Goal: Information Seeking & Learning: Learn about a topic

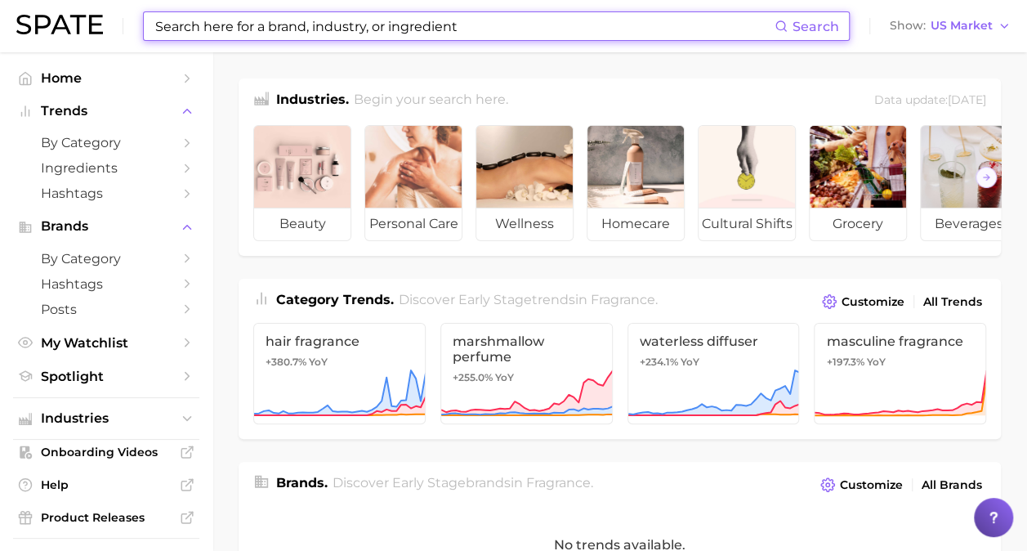
click at [356, 25] on input at bounding box center [464, 26] width 621 height 28
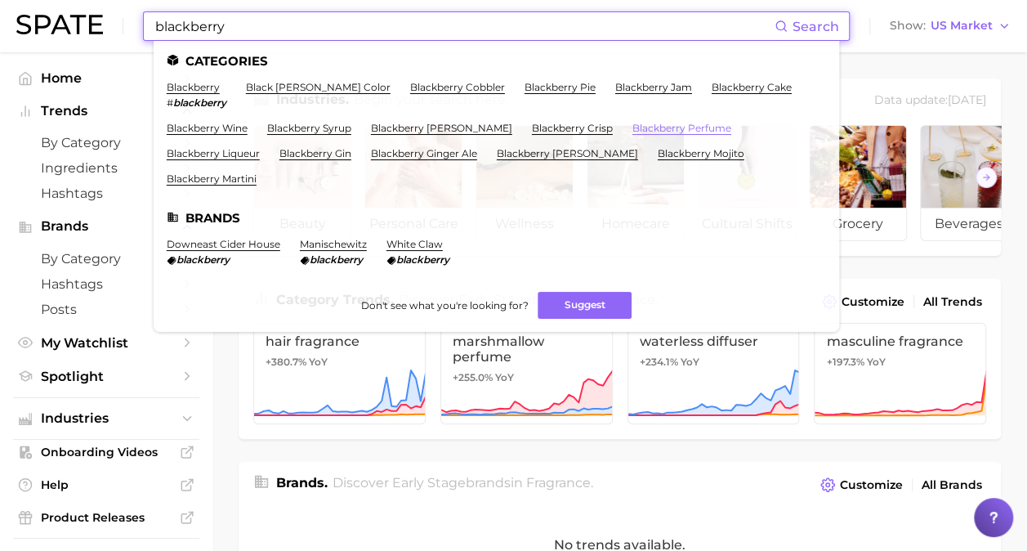
type input "blackberry"
click at [660, 124] on link "blackberry perfume" at bounding box center [682, 128] width 99 height 12
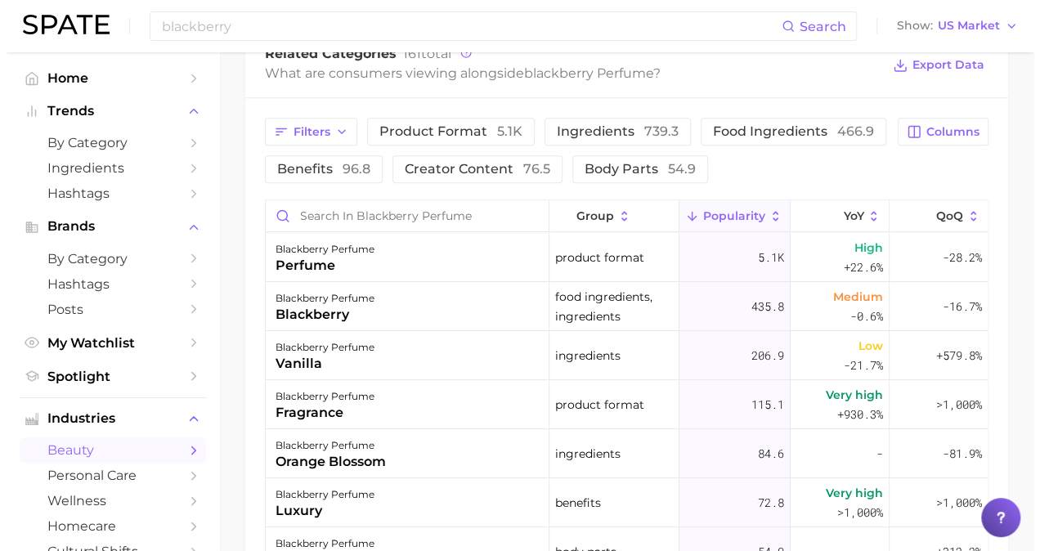
scroll to position [817, 0]
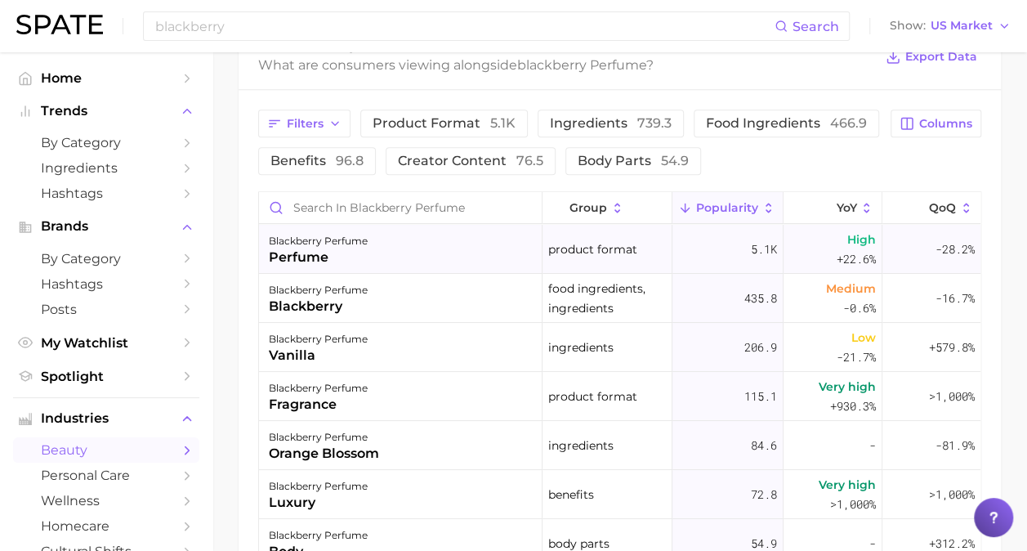
click at [462, 243] on div "blackberry perfume perfume" at bounding box center [401, 249] width 284 height 49
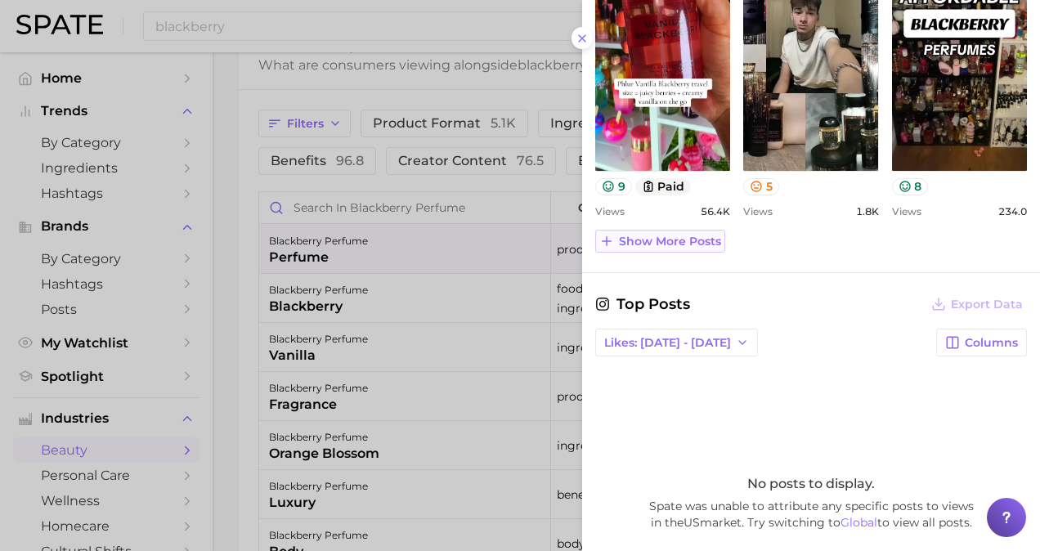
scroll to position [736, 0]
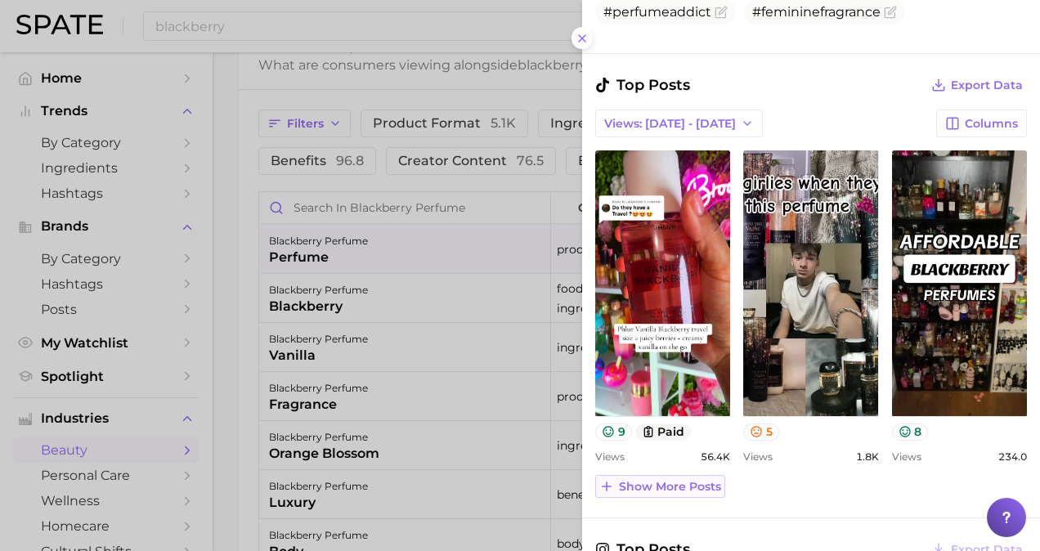
click at [701, 487] on span "Show more posts" at bounding box center [670, 487] width 102 height 14
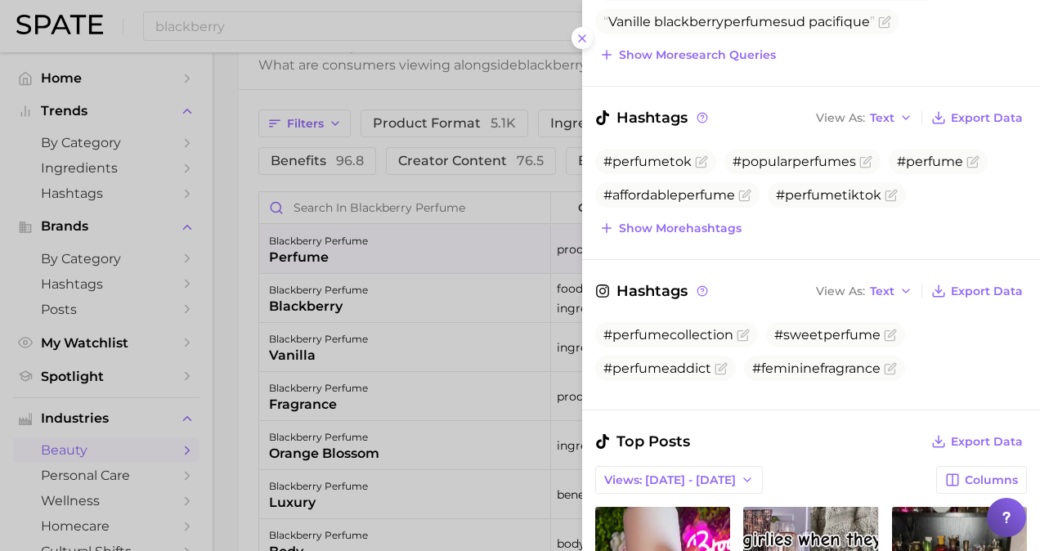
scroll to position [490, 0]
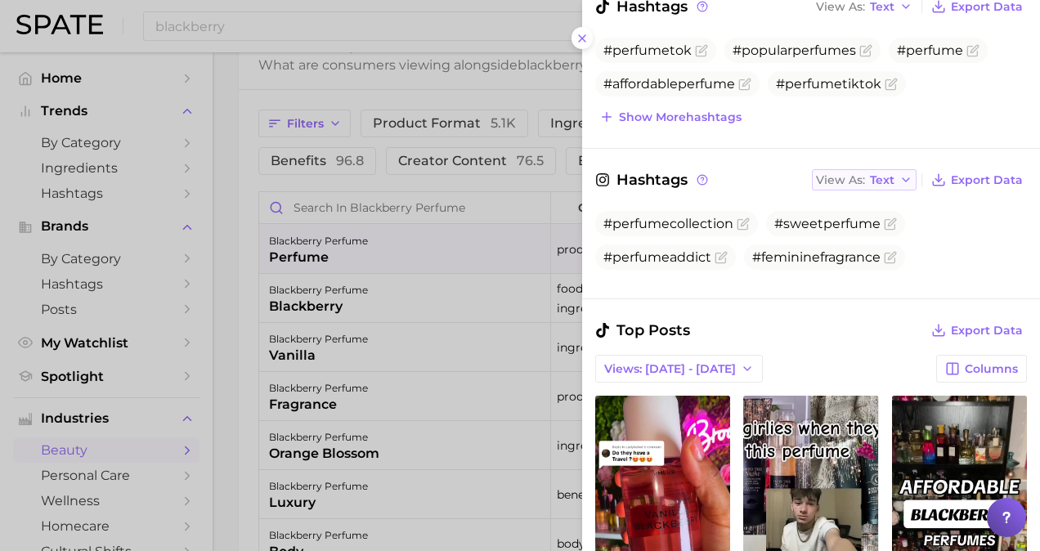
click at [888, 177] on button "View As Text" at bounding box center [864, 179] width 105 height 21
click at [839, 231] on span "Table" at bounding box center [855, 237] width 32 height 14
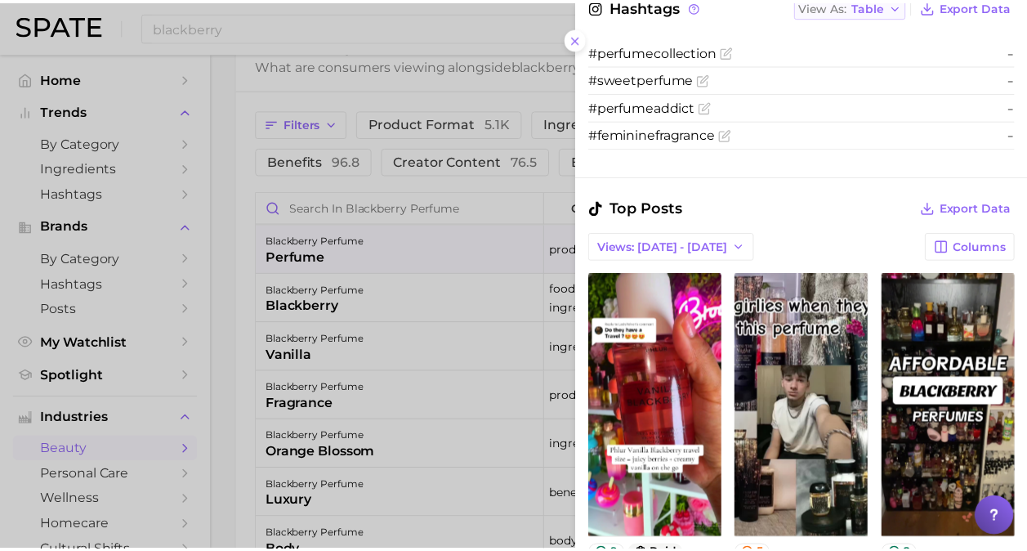
scroll to position [660, 0]
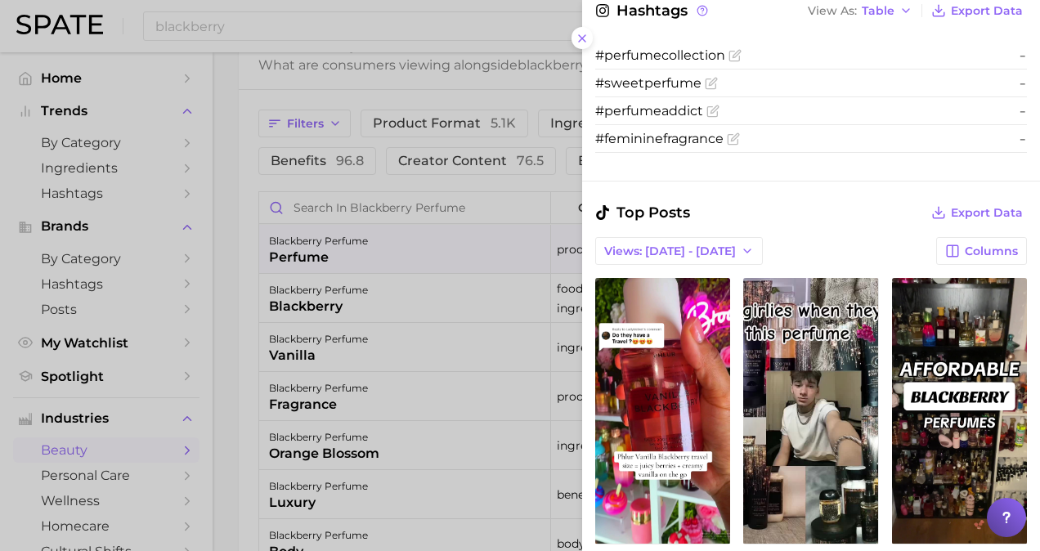
click at [254, 193] on div at bounding box center [520, 275] width 1040 height 551
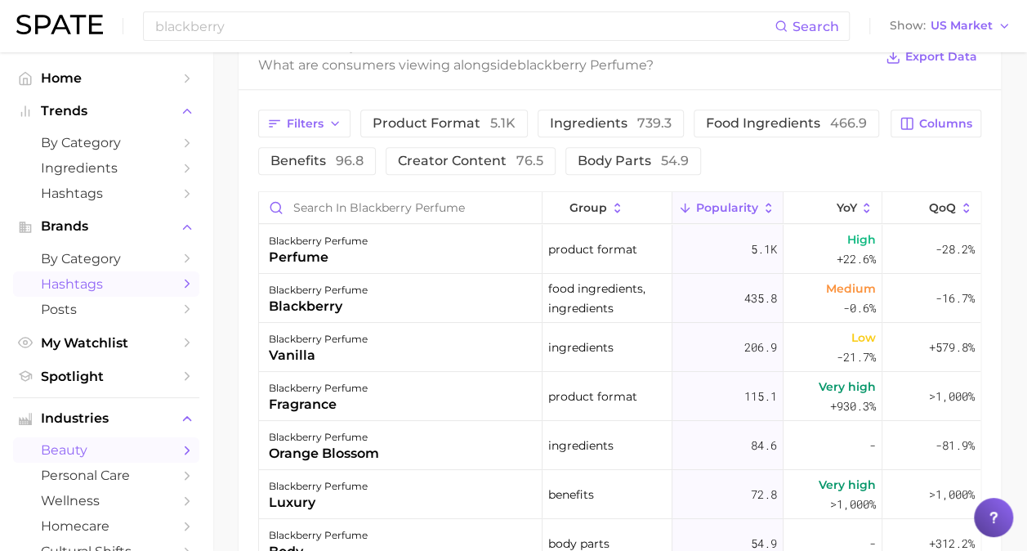
click at [103, 289] on span "Hashtags" at bounding box center [106, 284] width 131 height 16
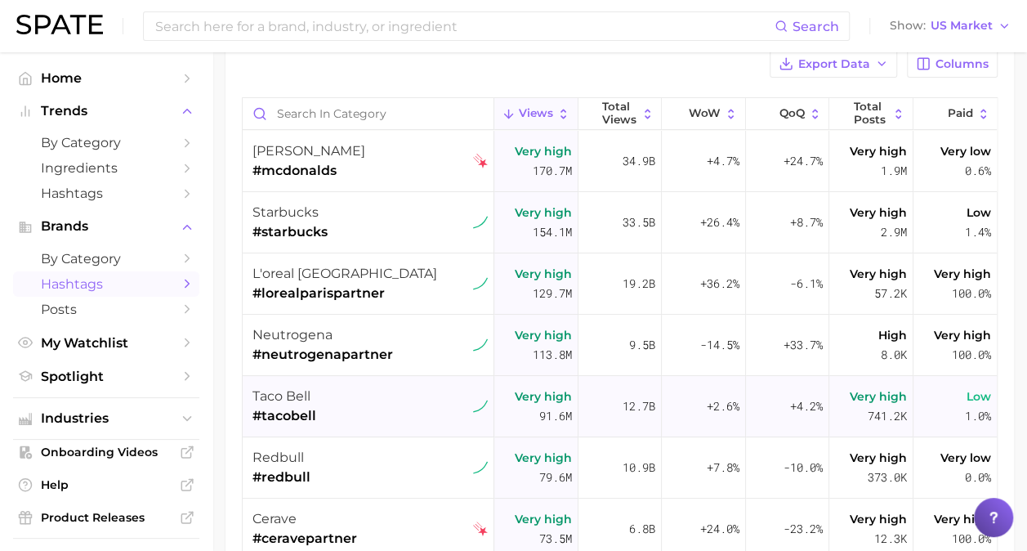
scroll to position [82, 0]
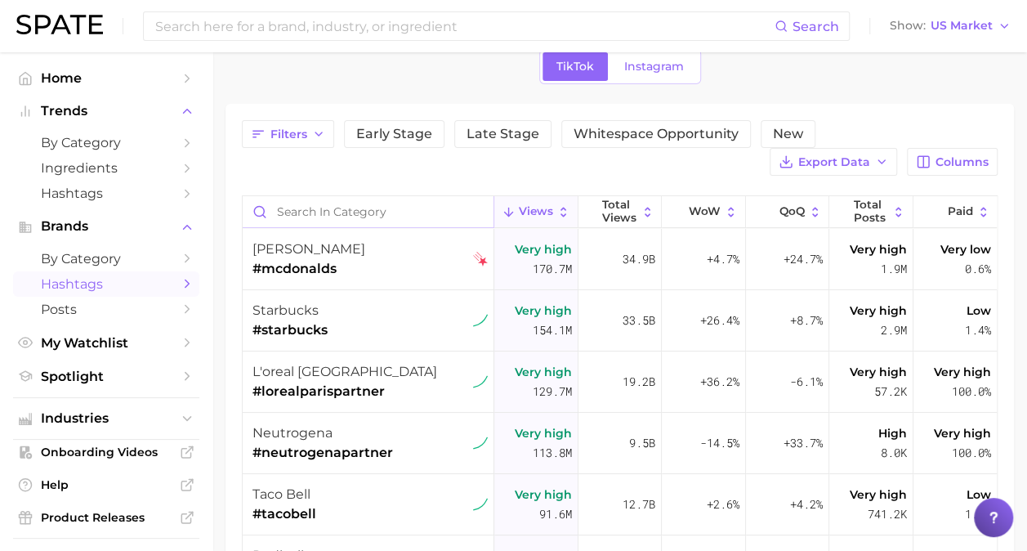
click at [438, 206] on input "Search in category" at bounding box center [368, 211] width 251 height 31
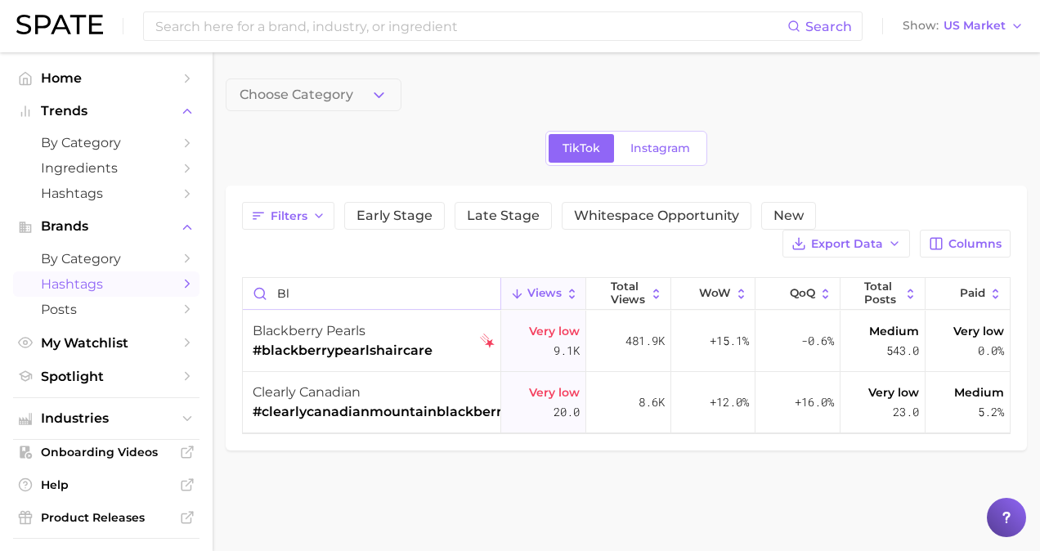
type input "b"
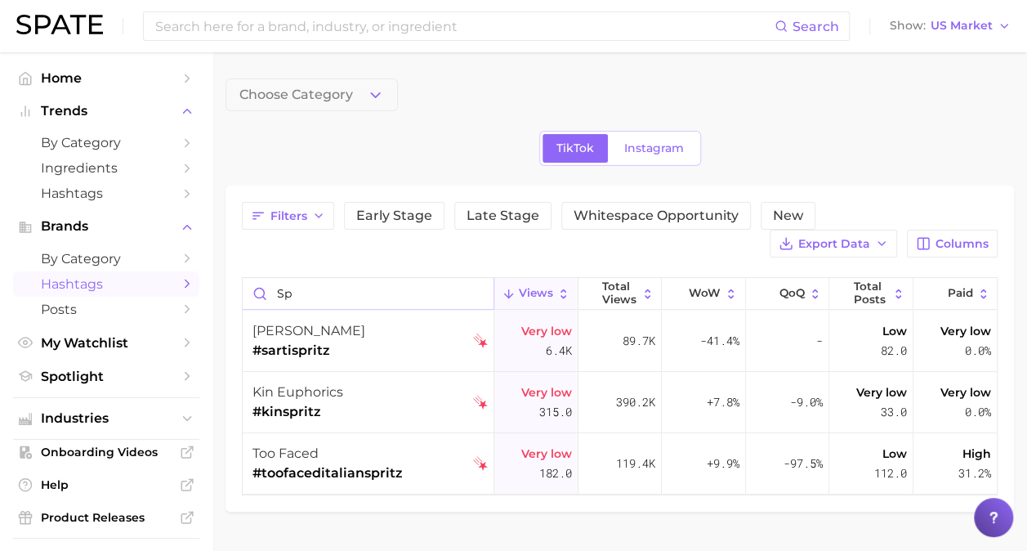
type input "s"
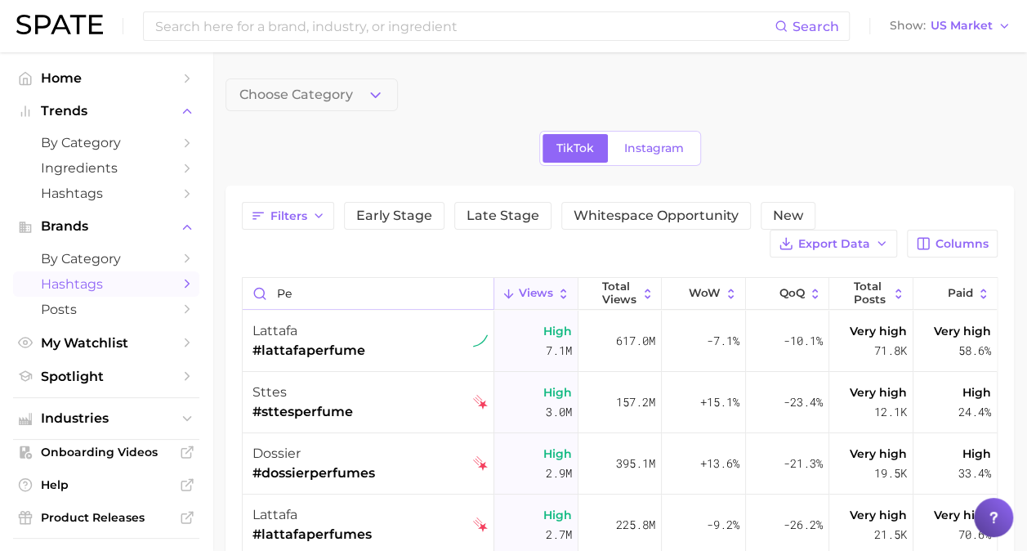
type input "p"
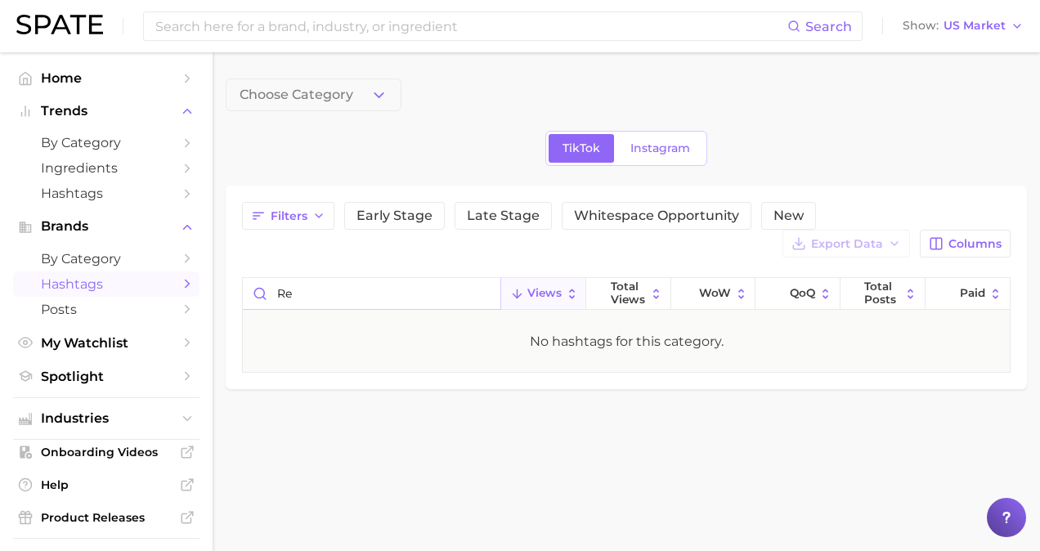
type input "r"
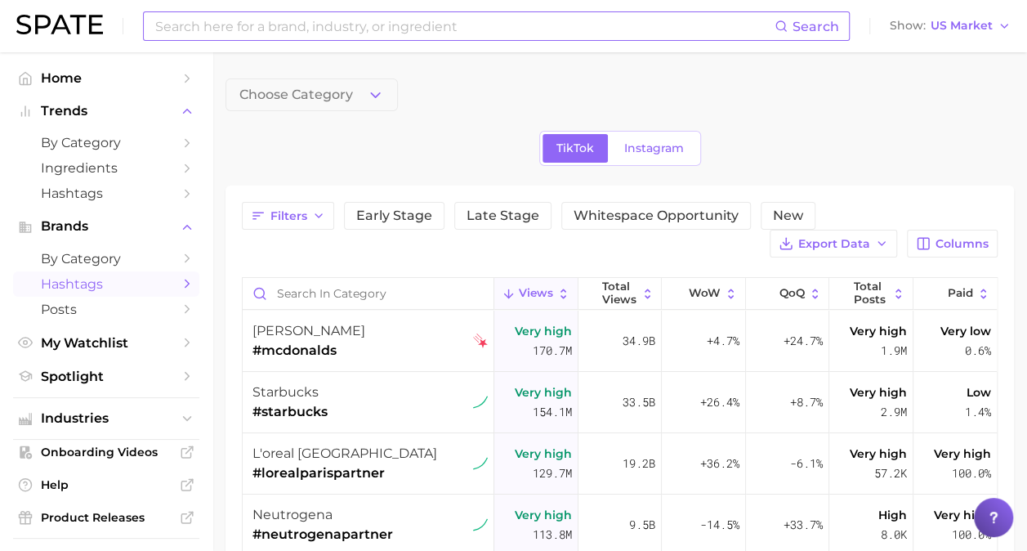
click at [236, 40] on div "Search" at bounding box center [496, 25] width 707 height 29
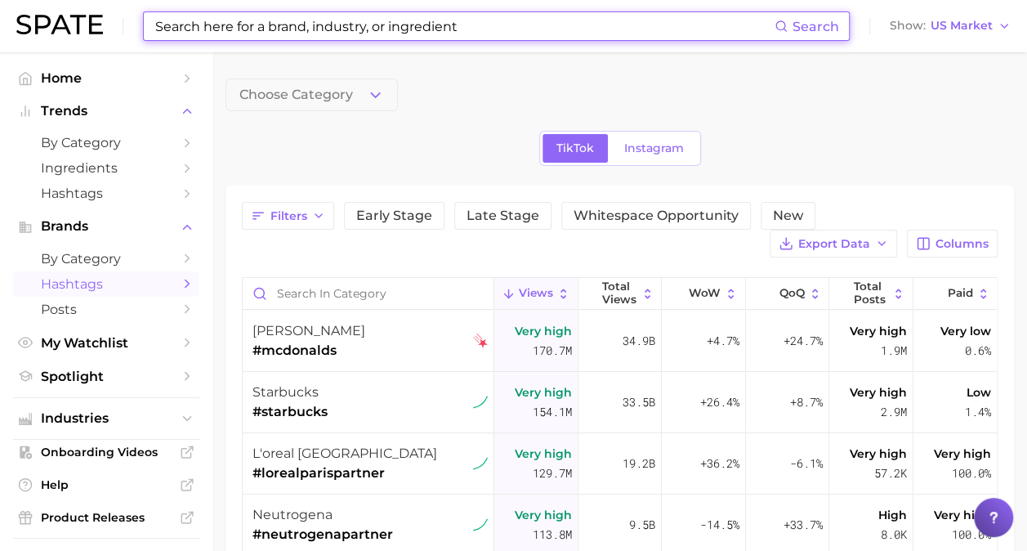
click at [240, 29] on input at bounding box center [464, 26] width 621 height 28
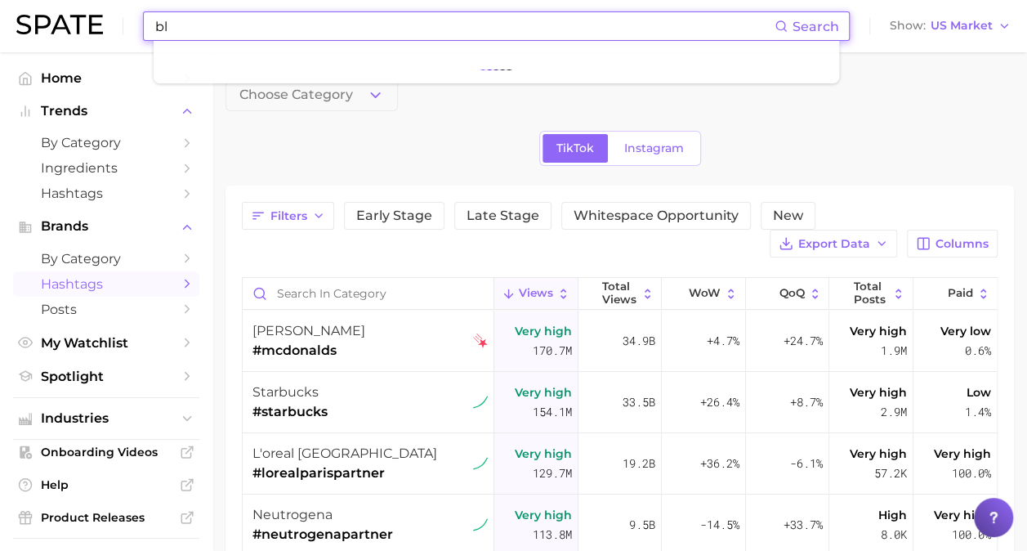
click at [244, 28] on input "bl" at bounding box center [464, 26] width 621 height 28
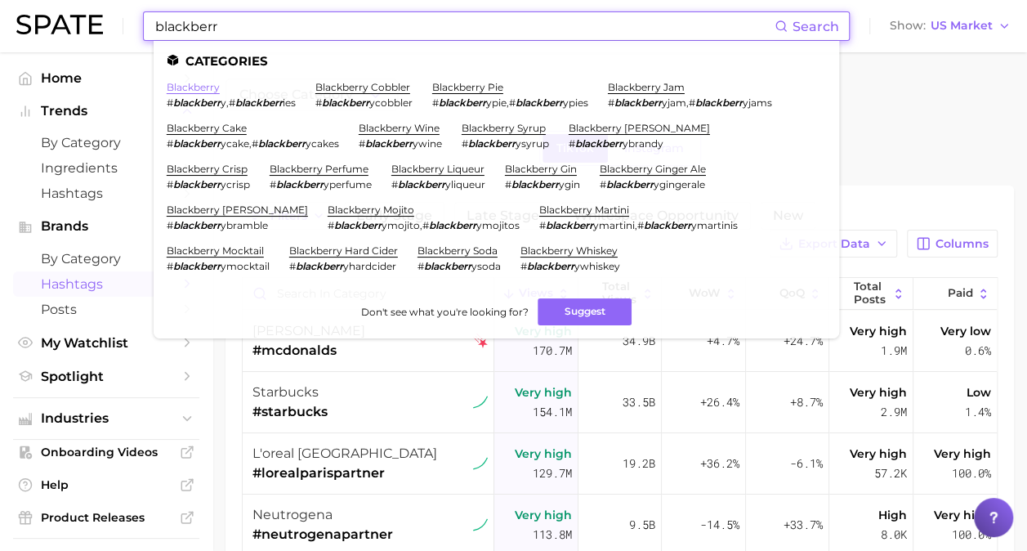
type input "blackberr"
click at [203, 92] on link "blackberry" at bounding box center [193, 87] width 53 height 12
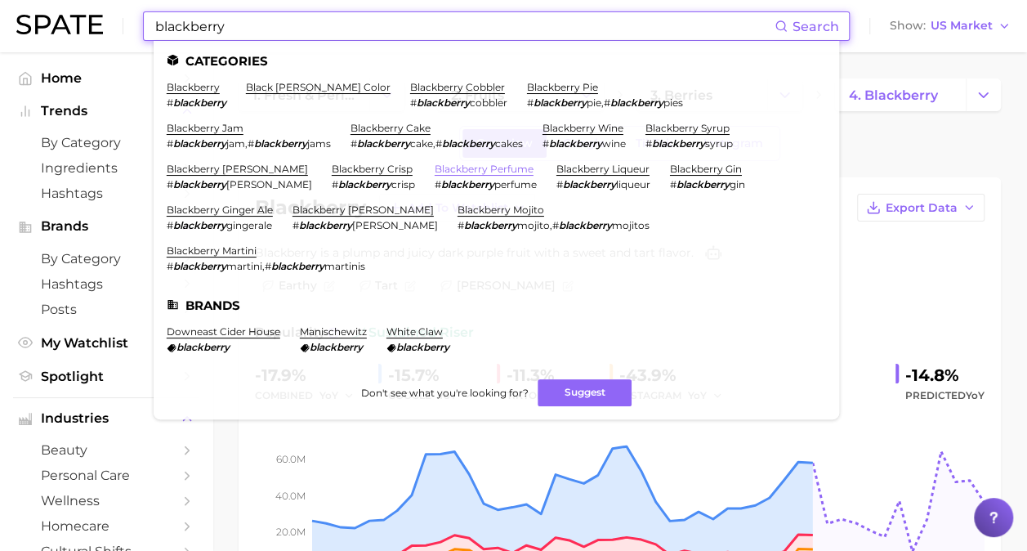
type input "blackberry"
click at [471, 169] on link "blackberry perfume" at bounding box center [484, 169] width 99 height 12
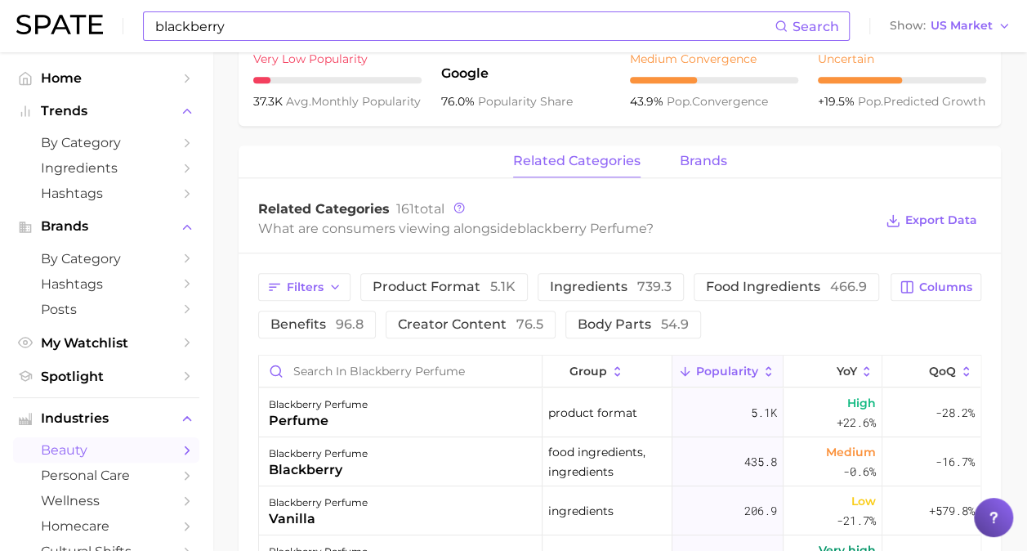
scroll to position [736, 0]
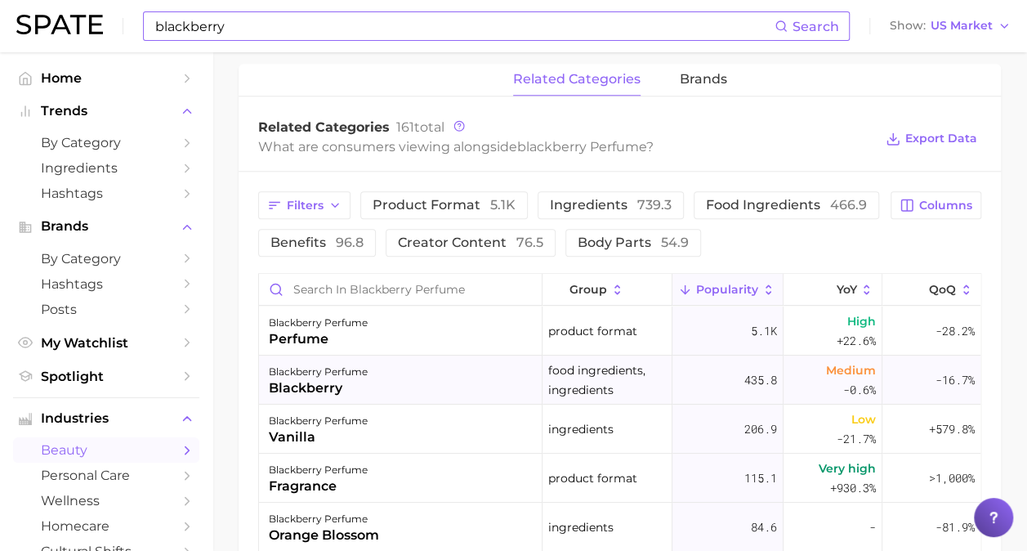
click at [339, 384] on div "blackberry" at bounding box center [318, 388] width 99 height 20
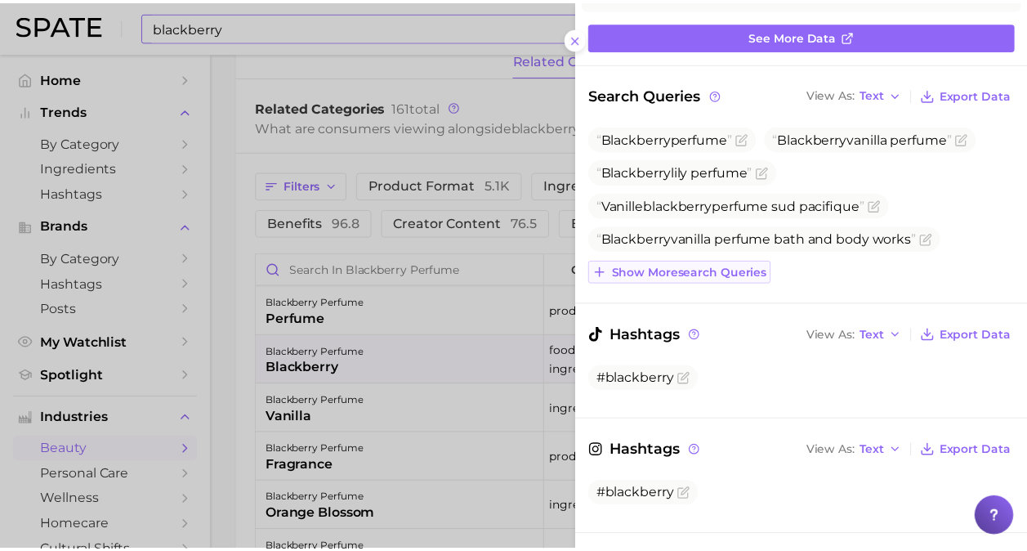
scroll to position [163, 0]
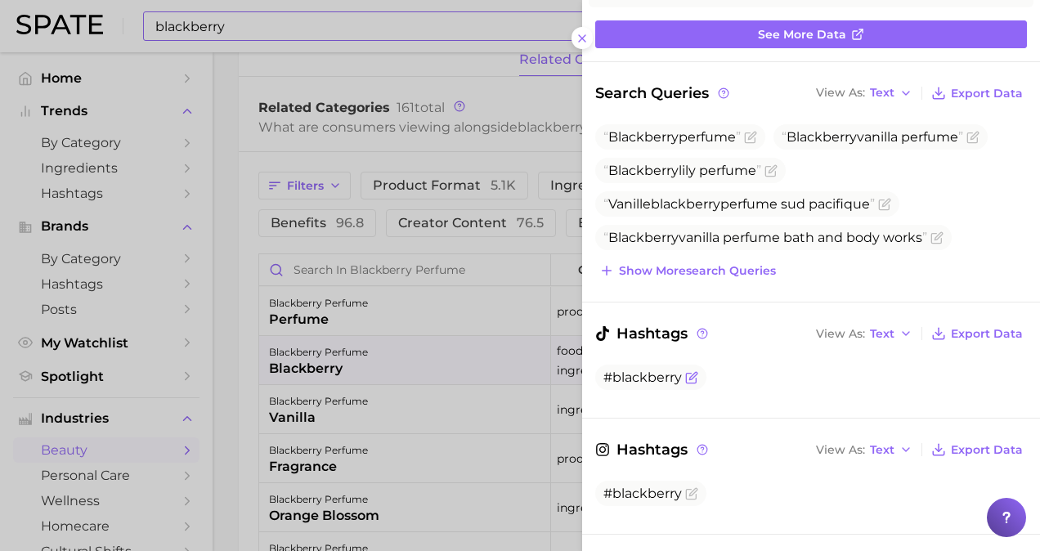
click at [651, 378] on span "#blackberry" at bounding box center [642, 377] width 78 height 16
click at [691, 376] on icon "Flag as miscategorized or irrelevant" at bounding box center [692, 375] width 7 height 7
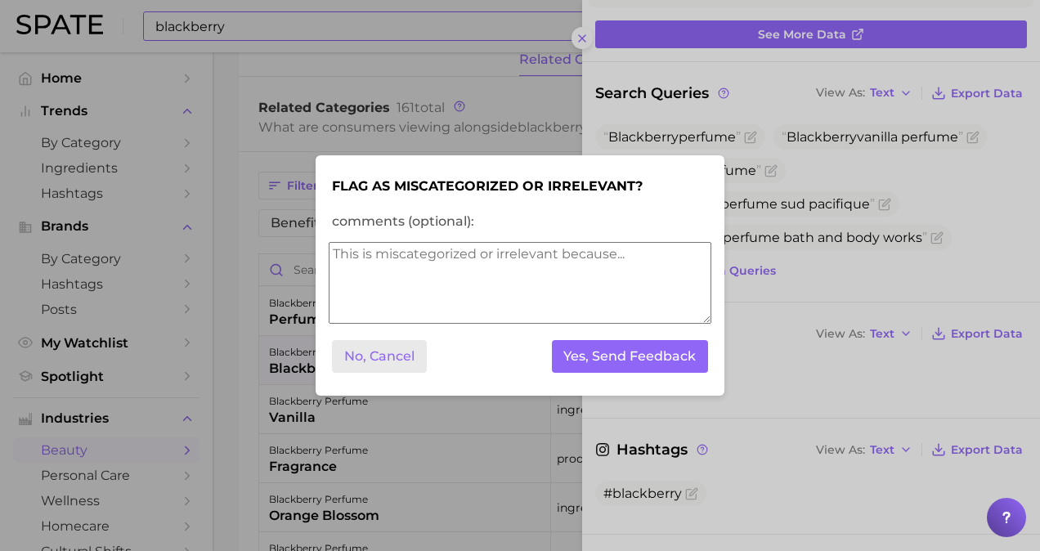
click at [404, 366] on button "No, Cancel" at bounding box center [379, 357] width 95 height 34
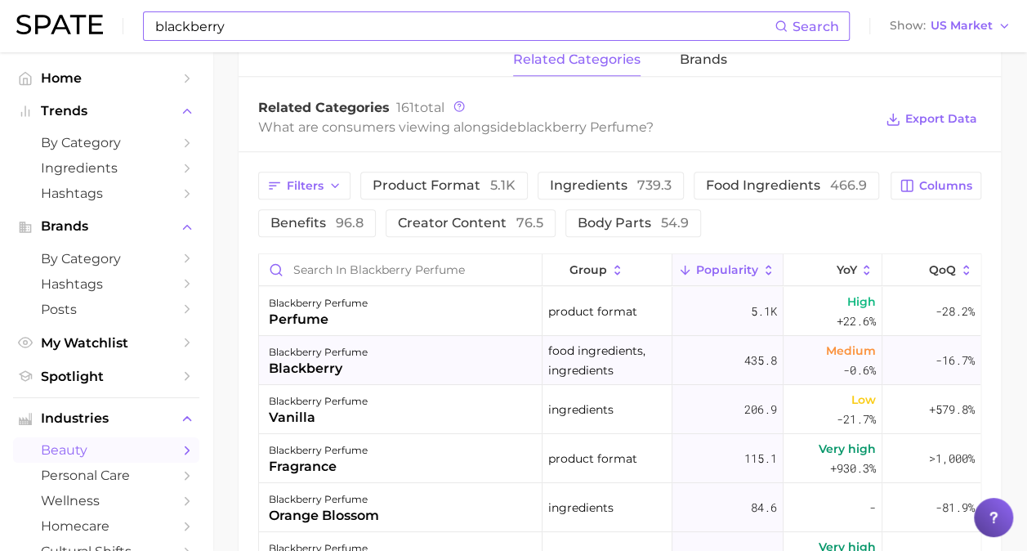
click at [333, 361] on div "blackberry" at bounding box center [318, 369] width 99 height 20
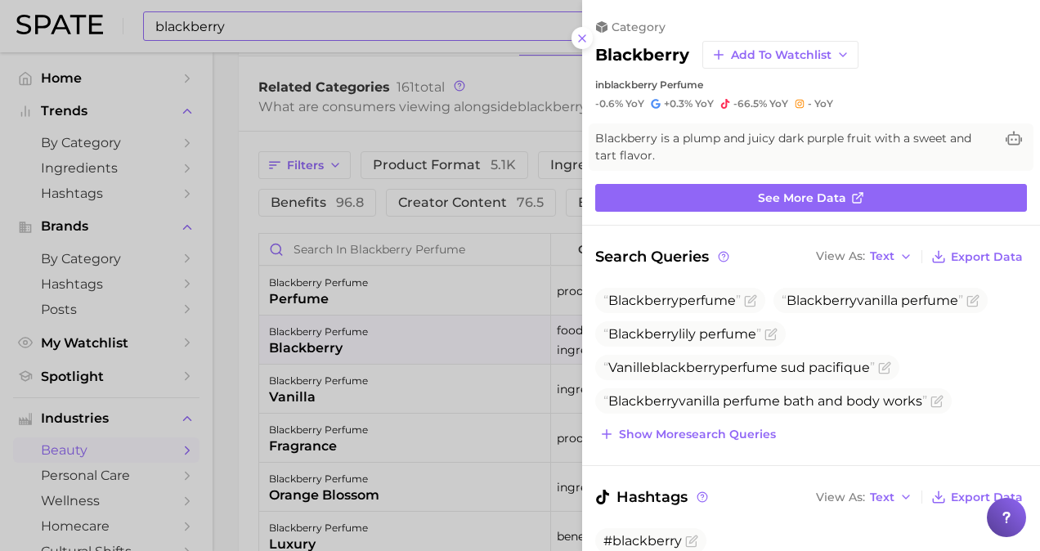
scroll to position [0, 0]
click at [662, 304] on span "Blackberry" at bounding box center [643, 301] width 70 height 16
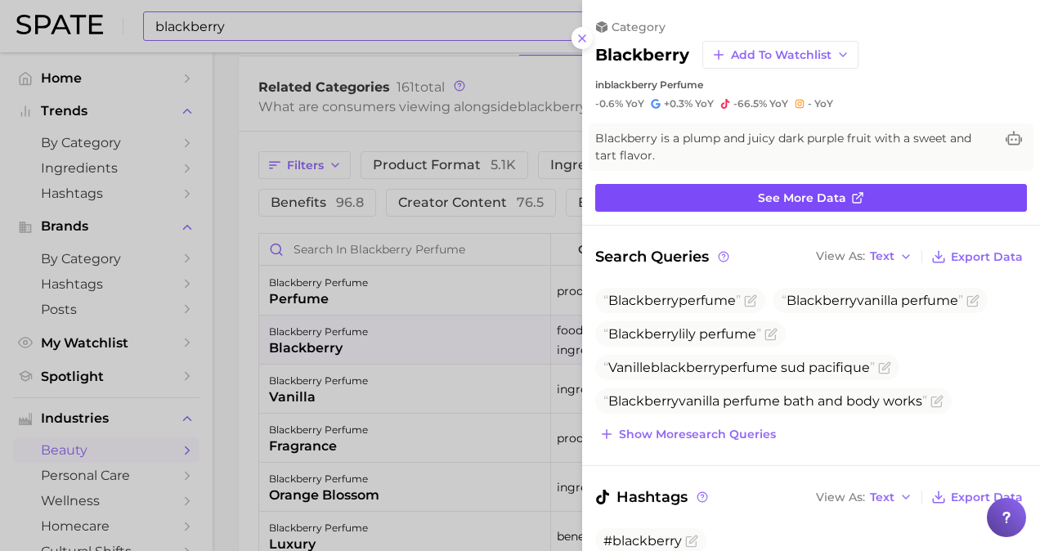
click at [673, 200] on link "See more data" at bounding box center [811, 198] width 432 height 28
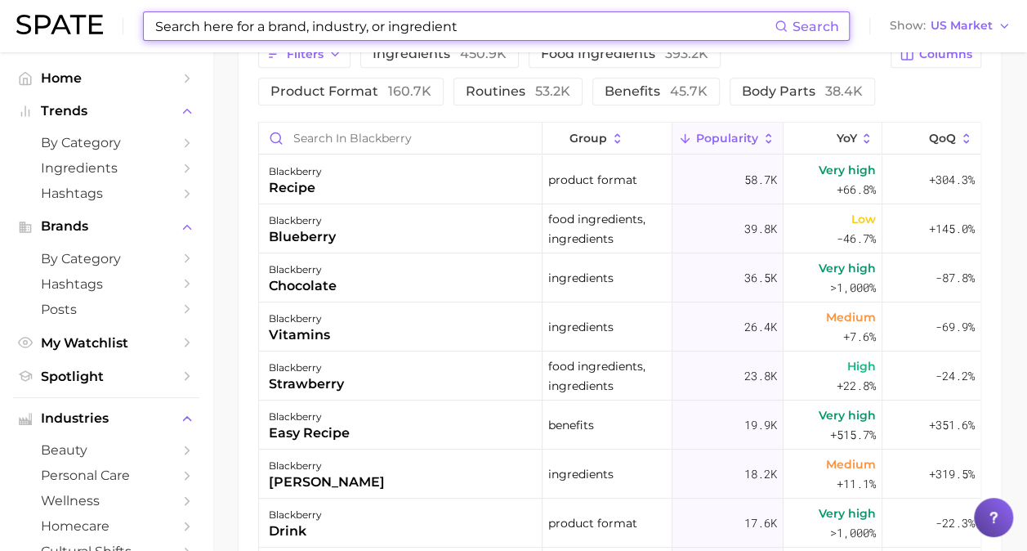
scroll to position [981, 0]
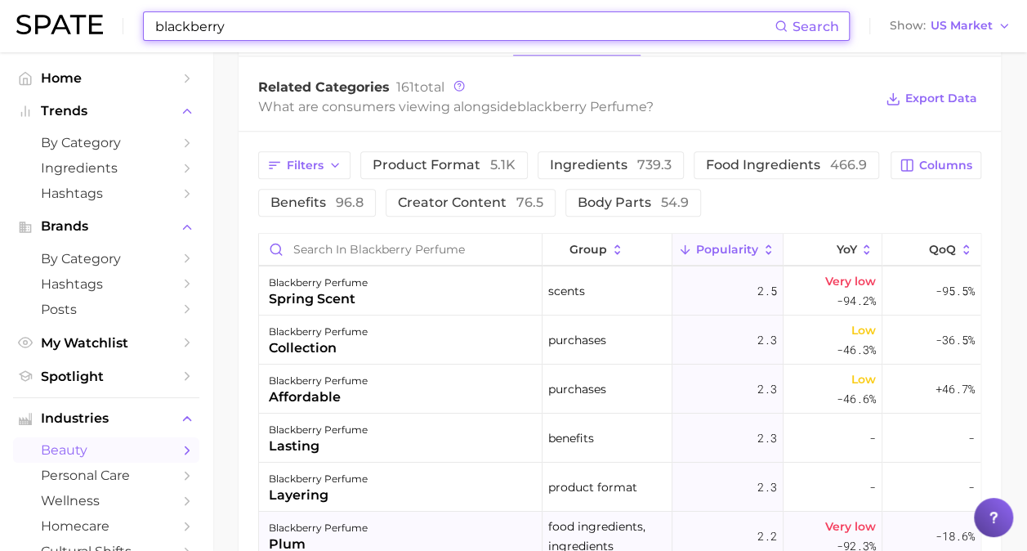
scroll to position [2942, 0]
click at [257, 21] on input "blackberry" at bounding box center [464, 26] width 621 height 28
click at [371, 29] on input "blackberry" at bounding box center [464, 26] width 621 height 28
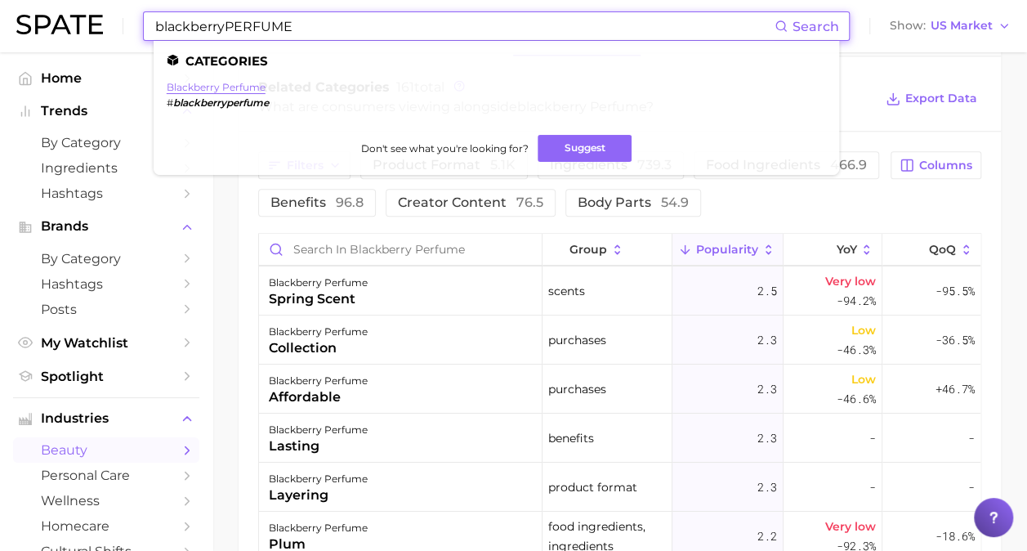
type input "blackberryPERFUME"
click at [211, 87] on link "blackberry perfume" at bounding box center [216, 87] width 99 height 12
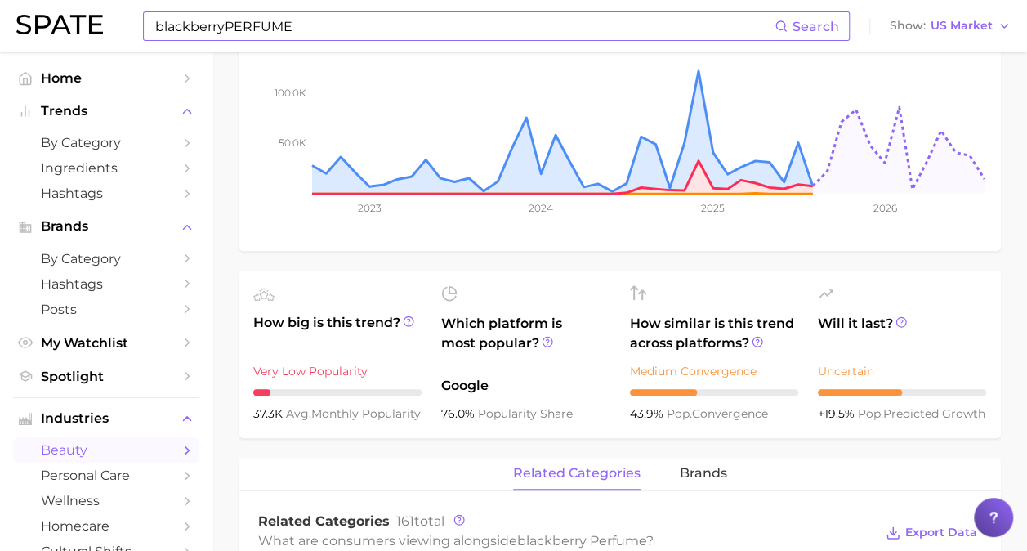
scroll to position [0, 0]
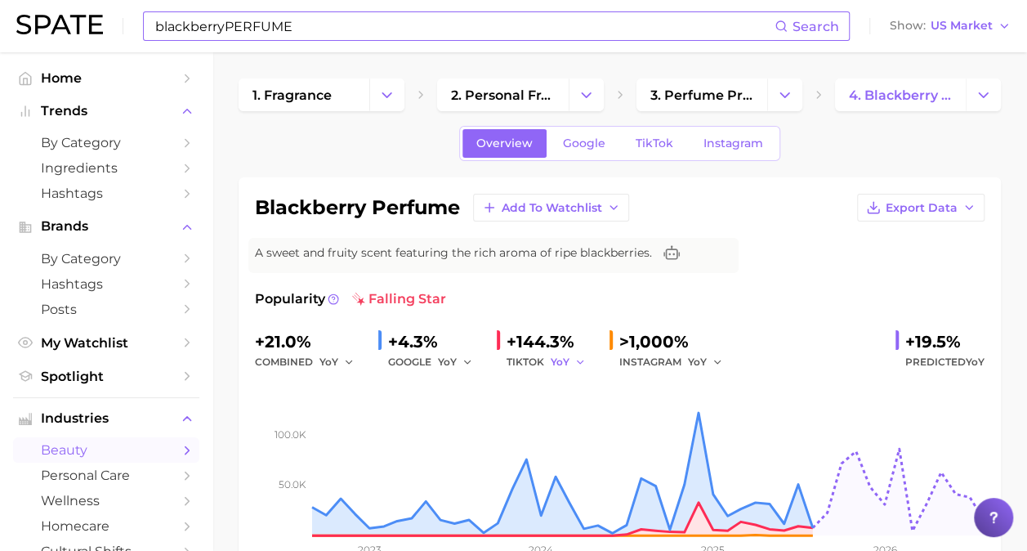
click at [576, 362] on icon "button" at bounding box center [580, 361] width 11 height 11
click at [585, 312] on div "Popularity falling star +21.0% combined YoY +4.3% GOOGLE YoY +144.3% TIKTOK YoY…" at bounding box center [620, 432] width 730 height 287
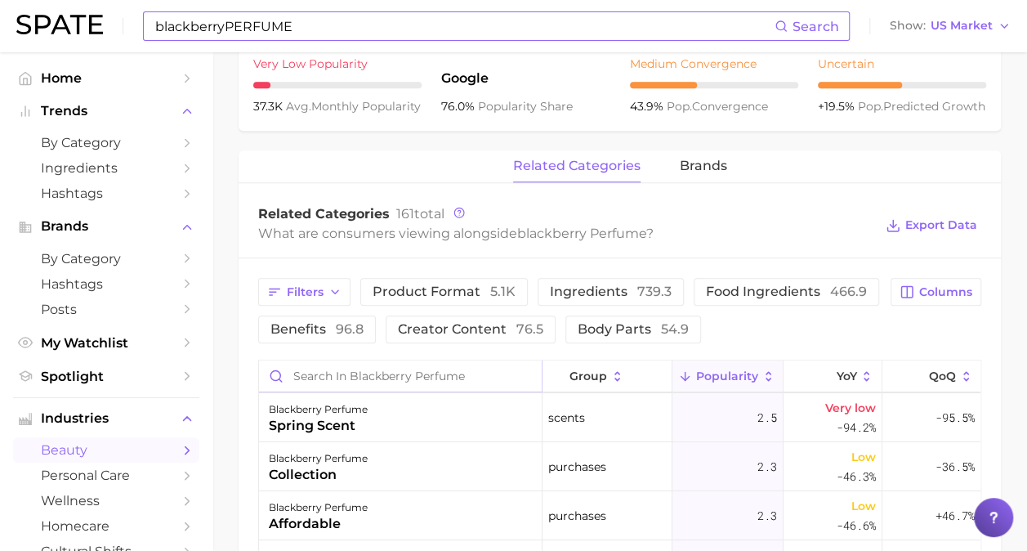
scroll to position [3269, 0]
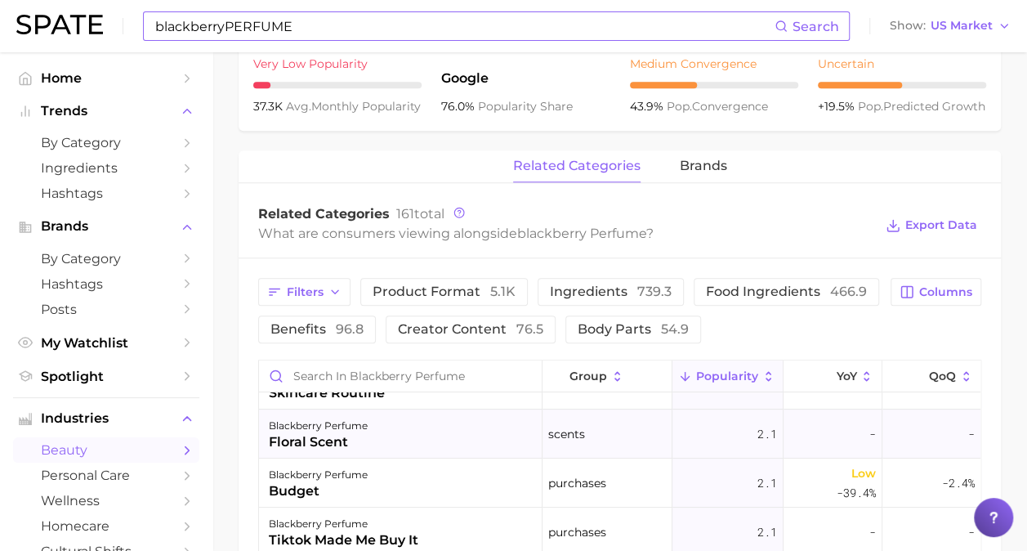
click at [441, 446] on div "blackberry perfume floral scent" at bounding box center [401, 433] width 284 height 49
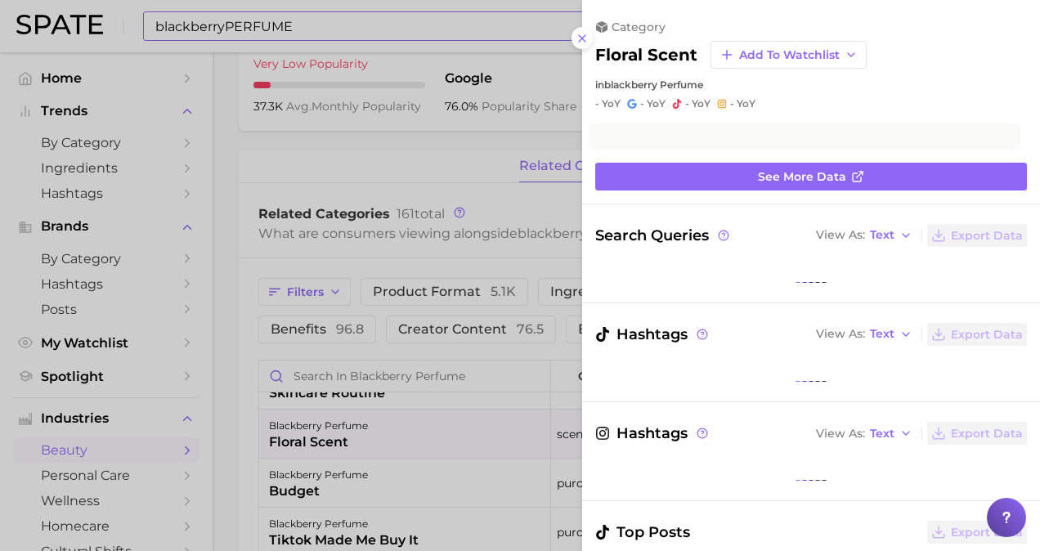
click at [441, 446] on div at bounding box center [520, 275] width 1040 height 551
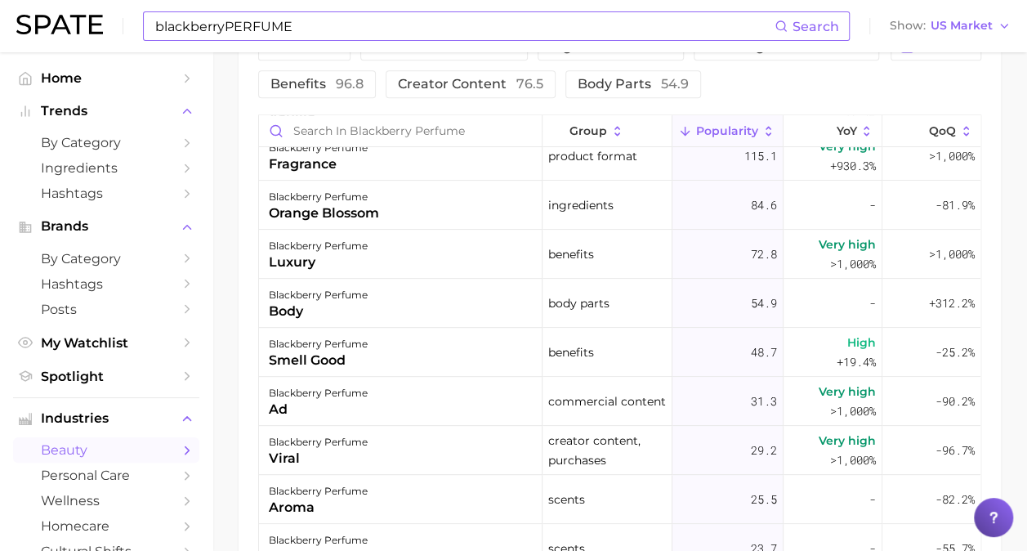
scroll to position [0, 0]
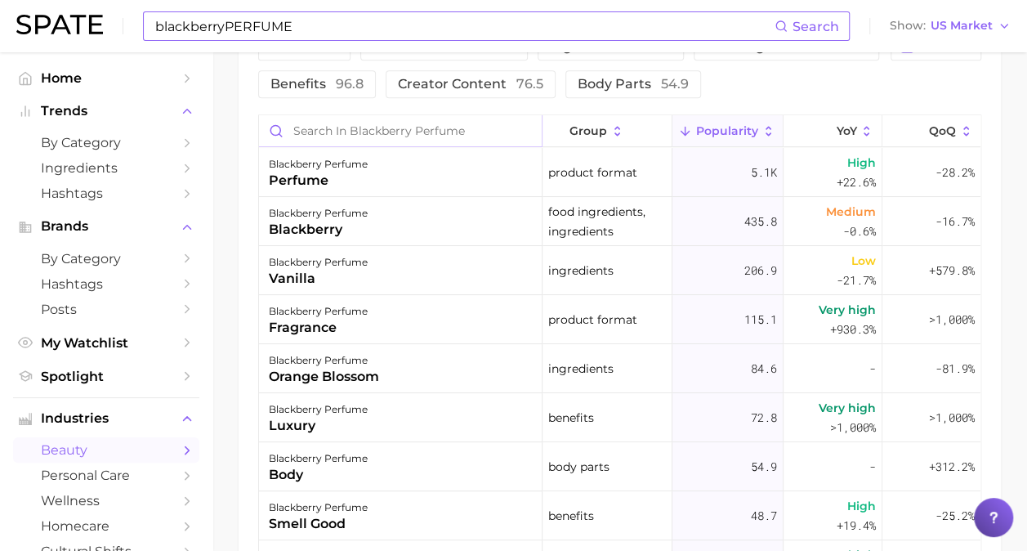
click at [486, 124] on input "Search in blackberry perfume" at bounding box center [400, 130] width 283 height 31
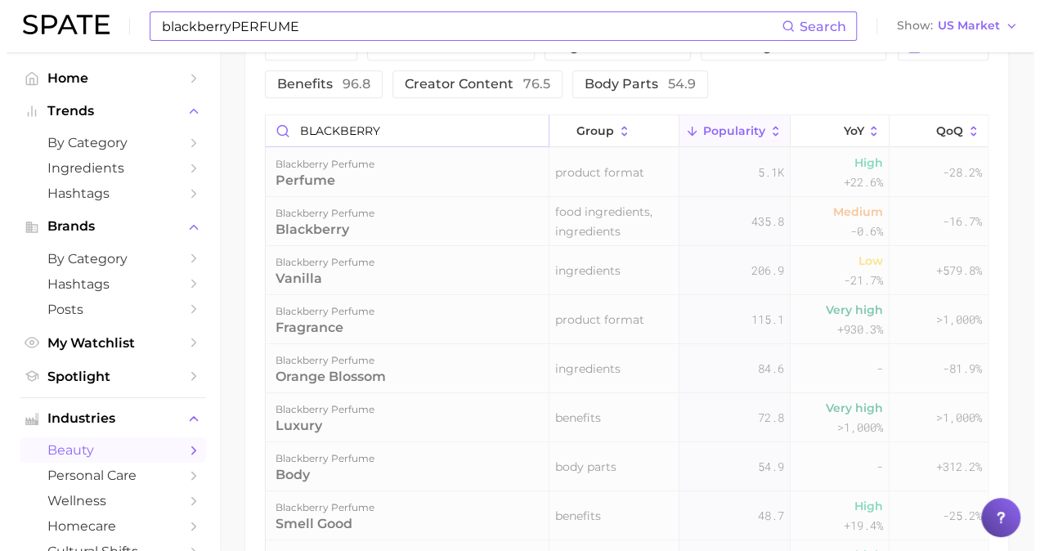
scroll to position [776, 0]
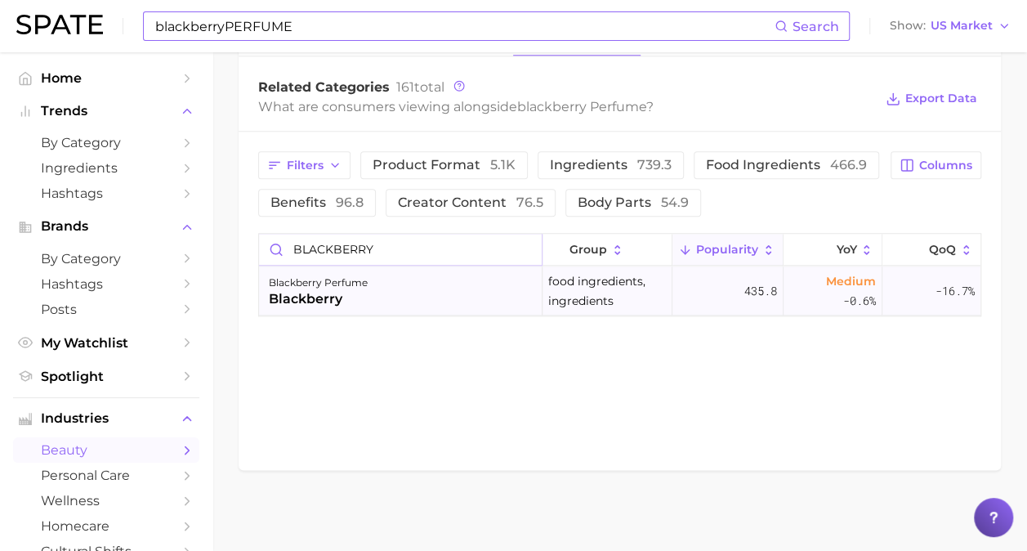
type input "BLACKBERRY"
click at [337, 293] on div "blackberry" at bounding box center [318, 299] width 99 height 20
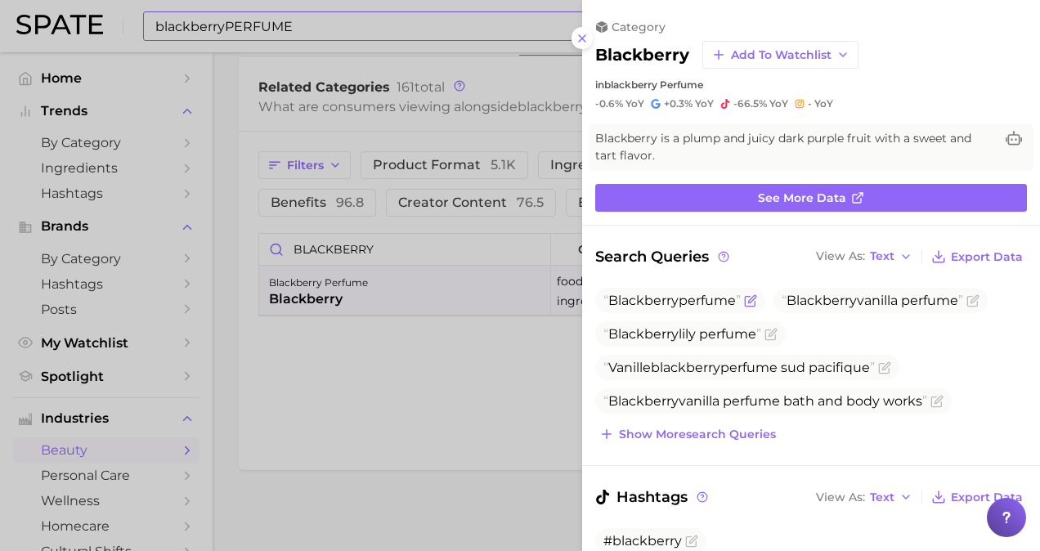
click at [708, 304] on span "Blackberry perfume" at bounding box center [671, 301] width 137 height 16
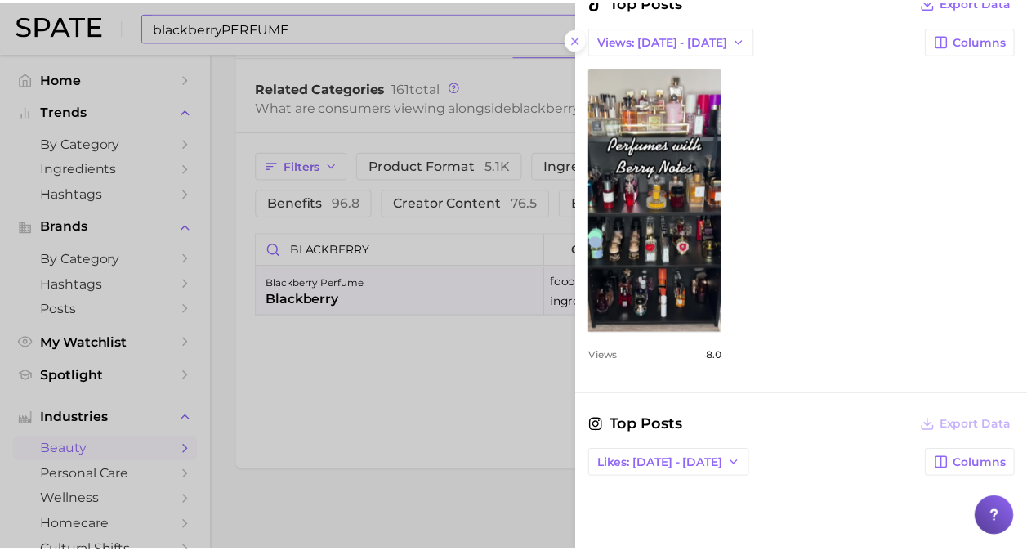
scroll to position [727, 0]
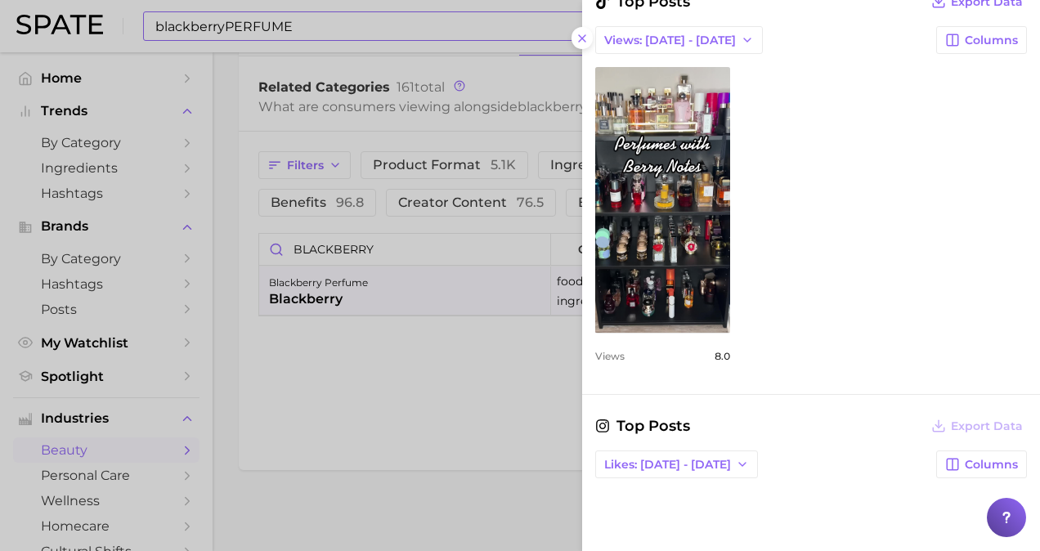
click at [714, 358] on div "Top Posts Export Data Views: [DATE] - [DATE] Columns view post on TikTok Views …" at bounding box center [811, 182] width 432 height 384
click at [457, 406] on div at bounding box center [520, 275] width 1040 height 551
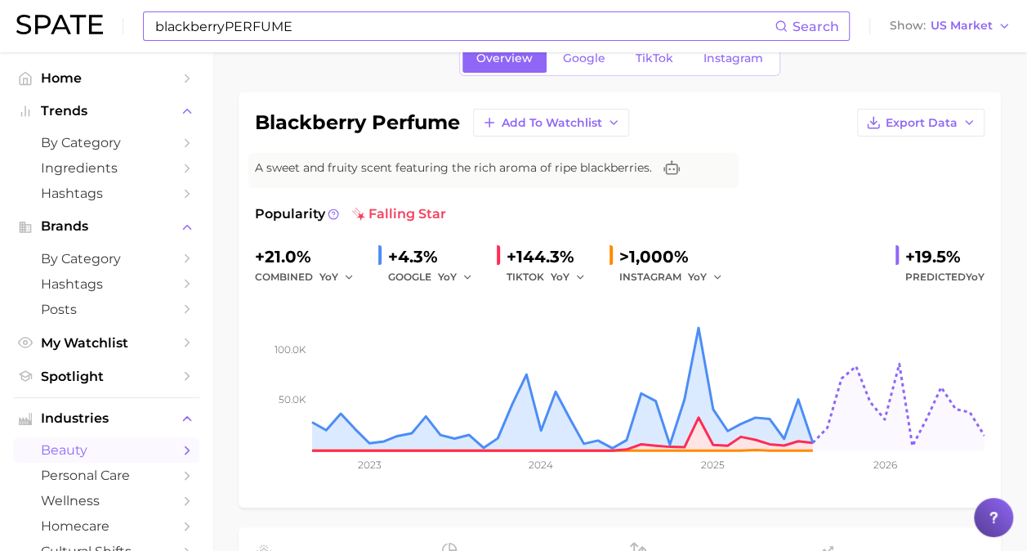
scroll to position [0, 0]
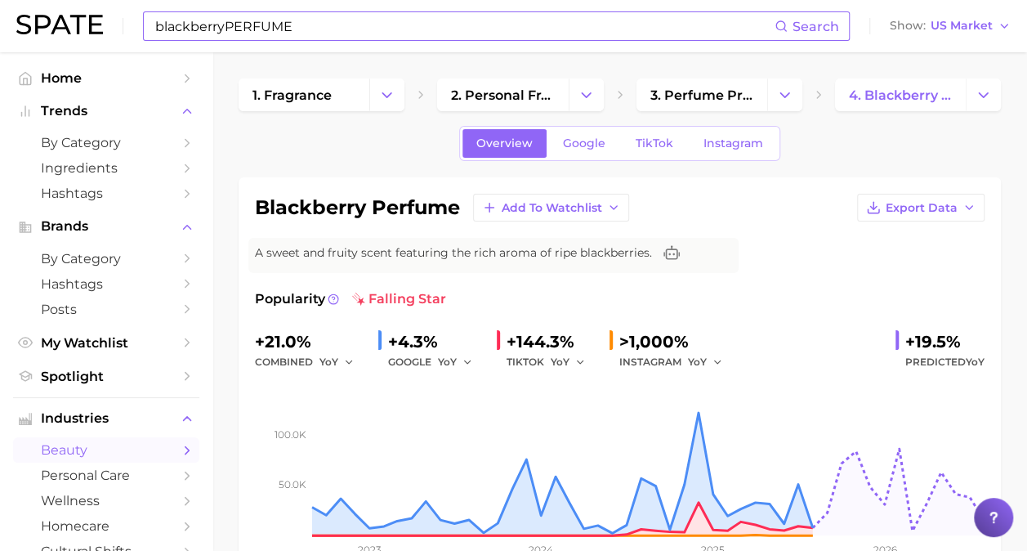
drag, startPoint x: 315, startPoint y: 7, endPoint x: 299, endPoint y: 43, distance: 39.5
click at [315, 7] on div "blackberryPERFUME Search Show US Market" at bounding box center [513, 26] width 995 height 52
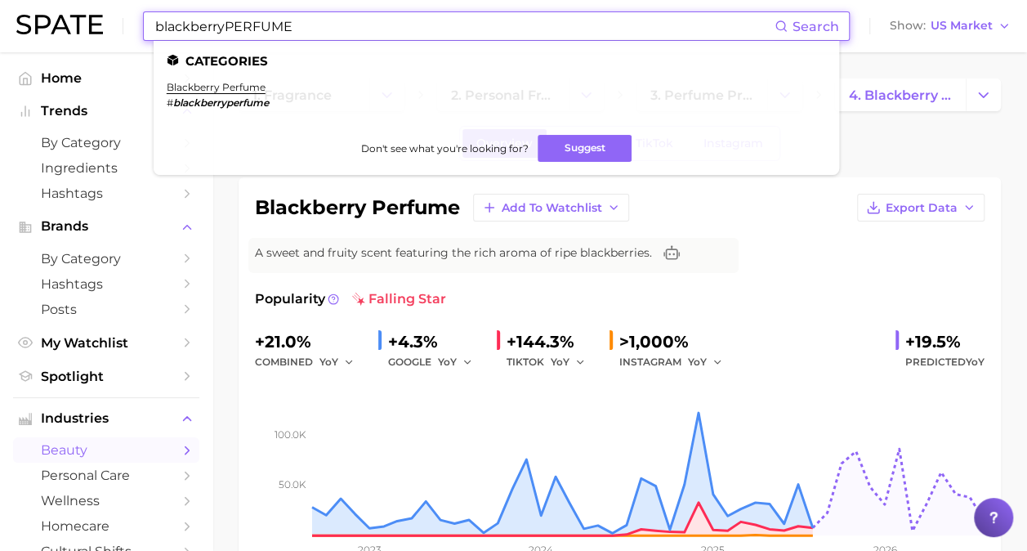
drag, startPoint x: 312, startPoint y: 32, endPoint x: -3, endPoint y: -16, distance: 319.2
click at [0, 0] on html "blackberryPERFUME Search Categories blackberry perfume # blackberryperfume Don'…" at bounding box center [513, 275] width 1027 height 551
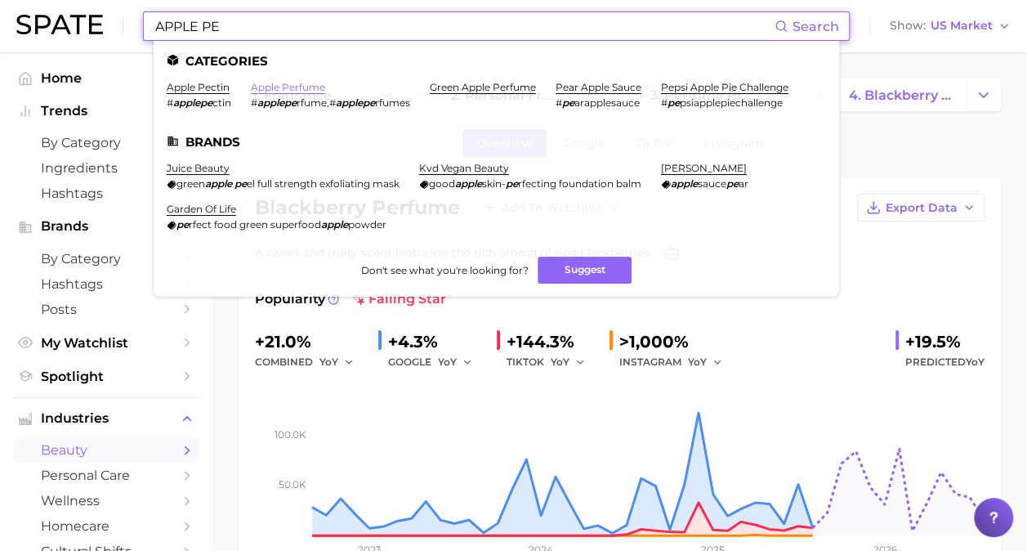
type input "APPLE PE"
click at [287, 82] on link "apple perfume" at bounding box center [288, 87] width 74 height 12
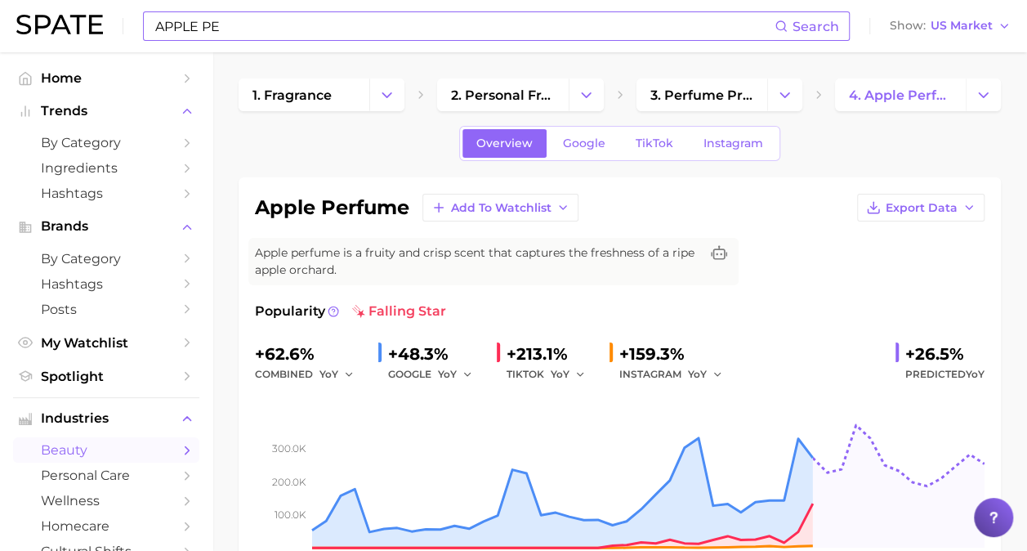
click at [334, 37] on input "APPLE PE" at bounding box center [464, 26] width 621 height 28
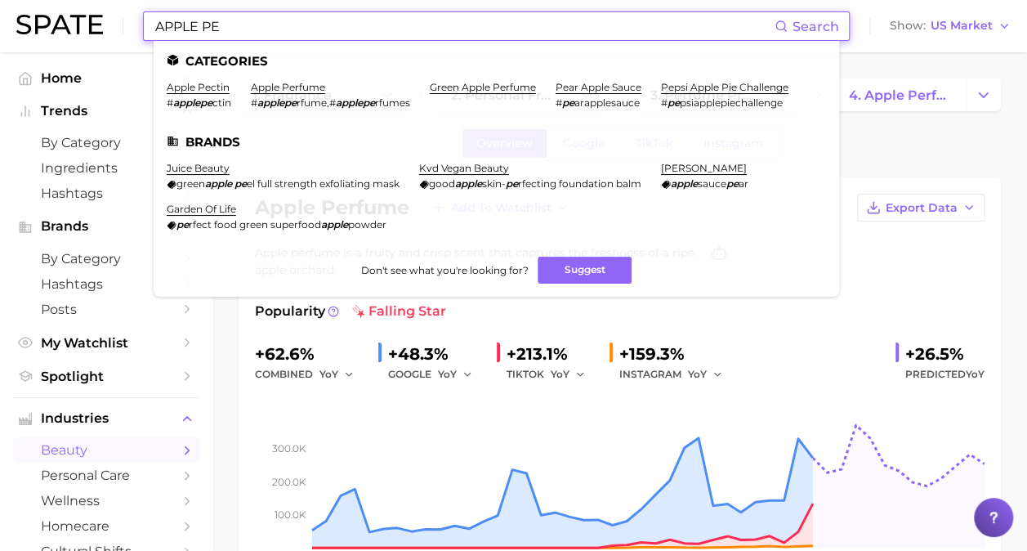
drag, startPoint x: 73, startPoint y: 20, endPoint x: -3, endPoint y: 10, distance: 76.6
click at [0, 10] on html "APPLE PE Search Categories apple pectin # applepe ctin apple perfume # applepe …" at bounding box center [513, 275] width 1027 height 551
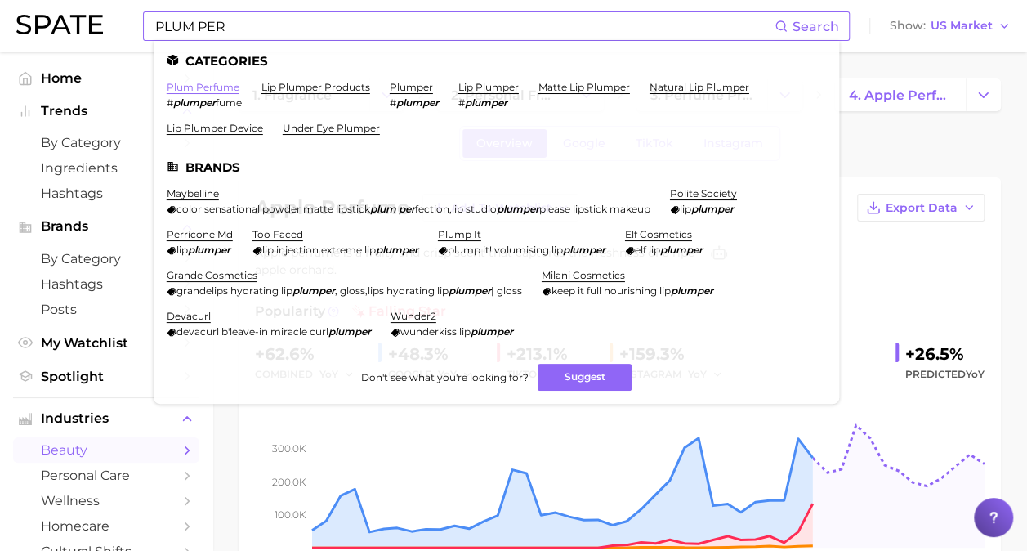
click at [209, 85] on link "plum perfume" at bounding box center [203, 87] width 73 height 12
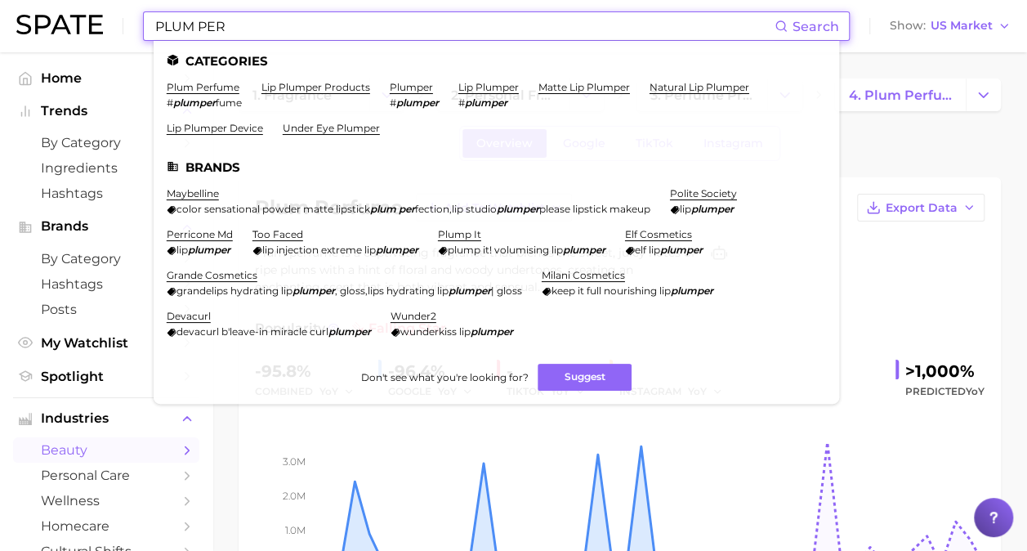
click at [289, 28] on input "PLUM PER" at bounding box center [464, 26] width 621 height 28
drag, startPoint x: 202, startPoint y: 23, endPoint x: 326, endPoint y: 25, distance: 124.2
click at [326, 25] on input "PLUM PER" at bounding box center [464, 26] width 621 height 28
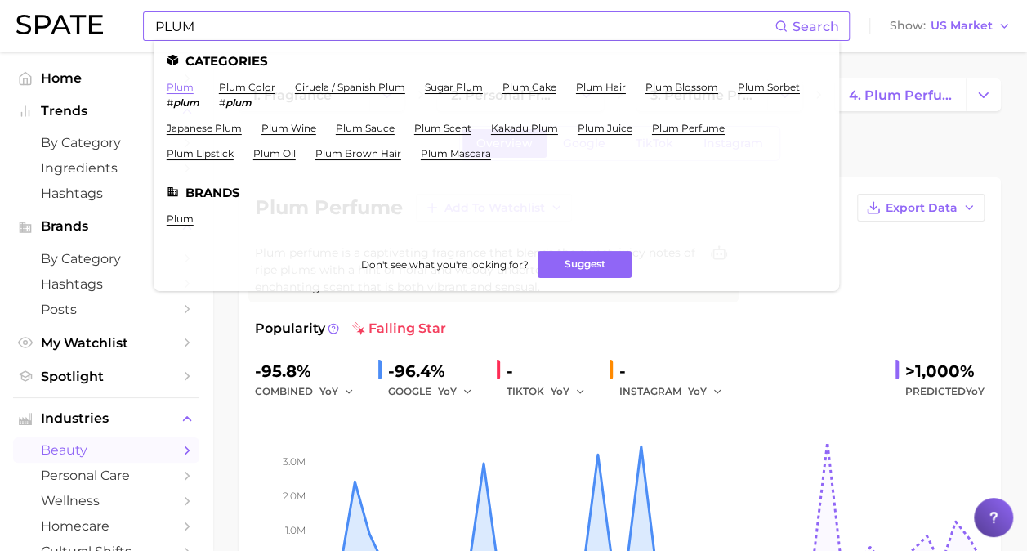
click at [183, 87] on link "plum" at bounding box center [180, 87] width 27 height 12
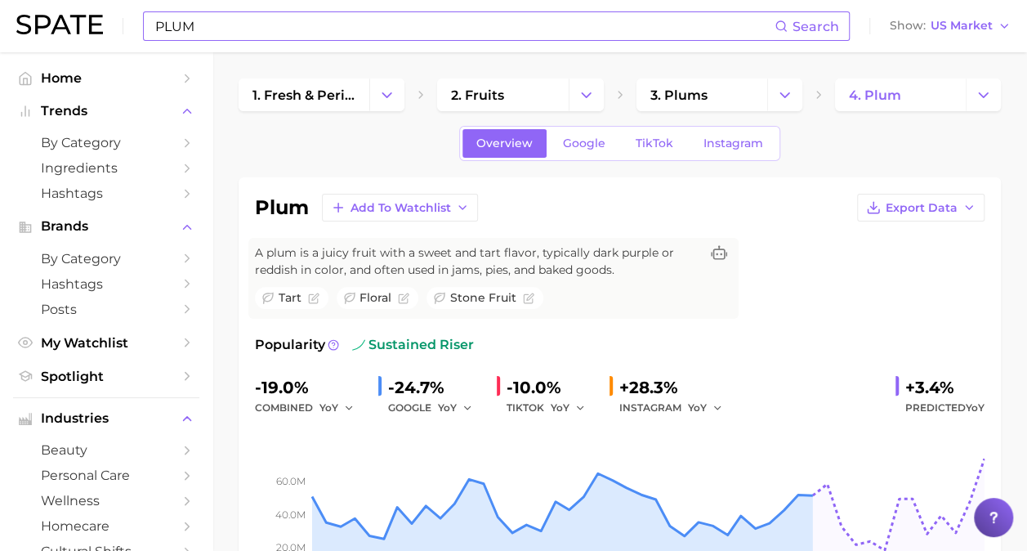
click at [644, 20] on input "PLUM" at bounding box center [464, 26] width 621 height 28
type input "P"
type input "R"
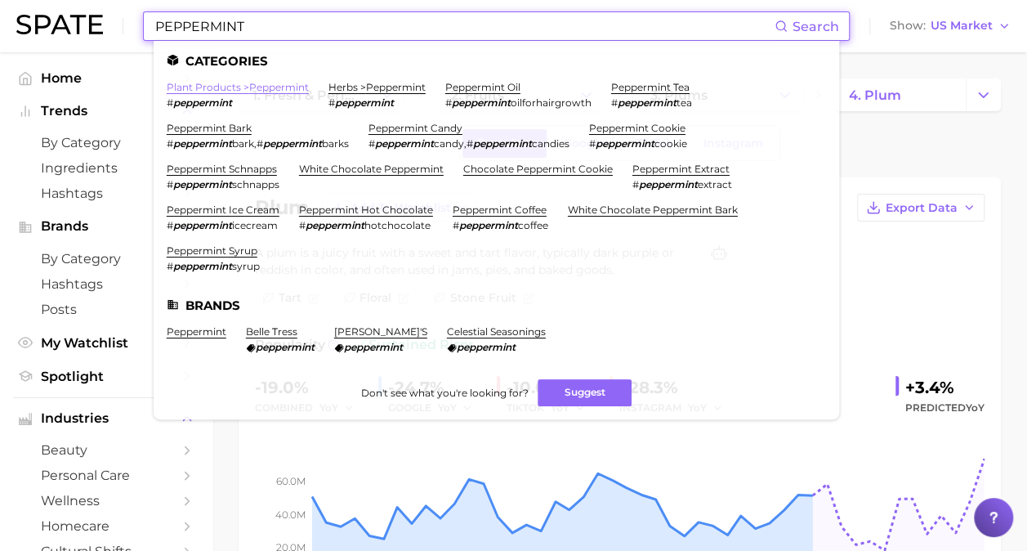
type input "PEPPERMINT"
click at [278, 92] on link "plant products > peppermint" at bounding box center [238, 87] width 142 height 12
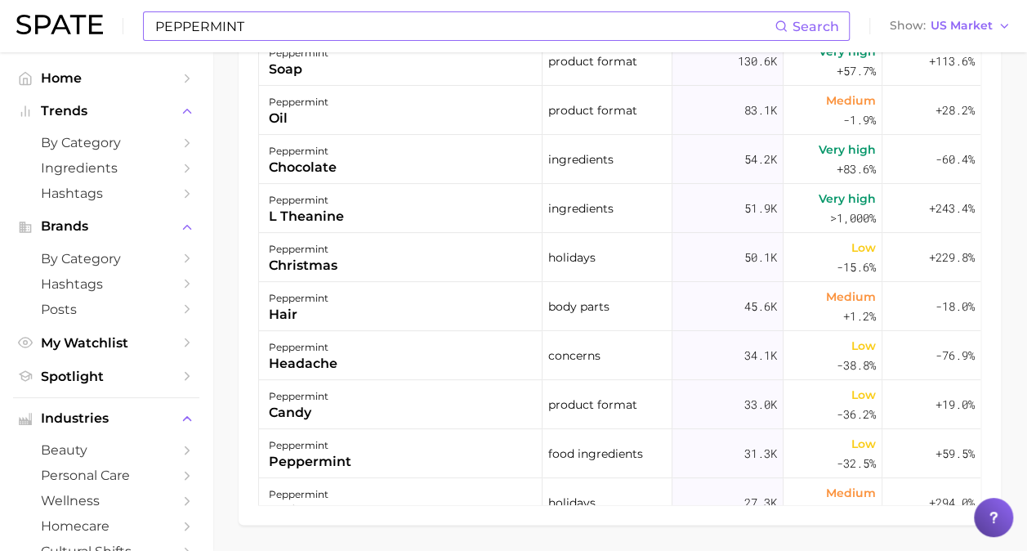
scroll to position [1159, 0]
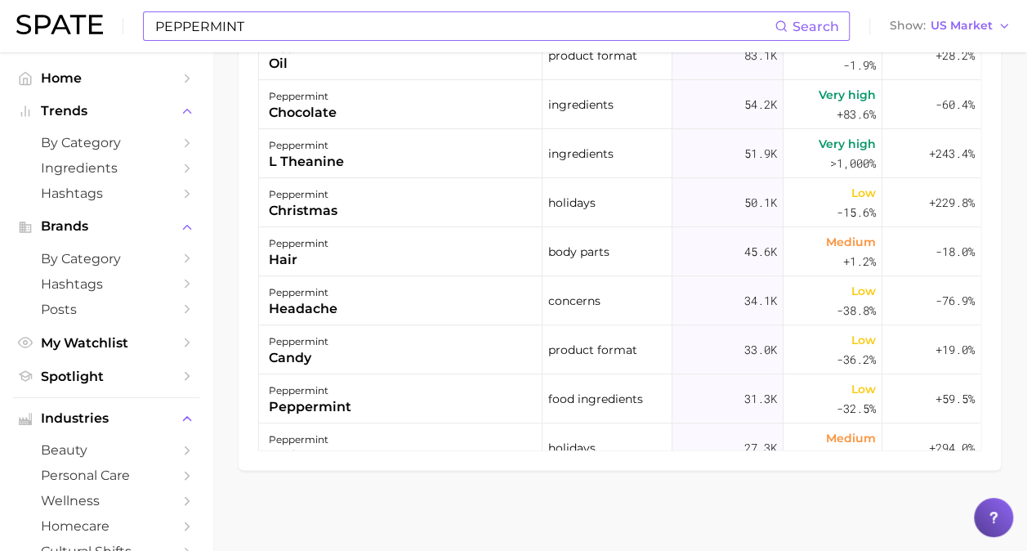
click at [473, 28] on input "PEPPERMINT" at bounding box center [464, 26] width 621 height 28
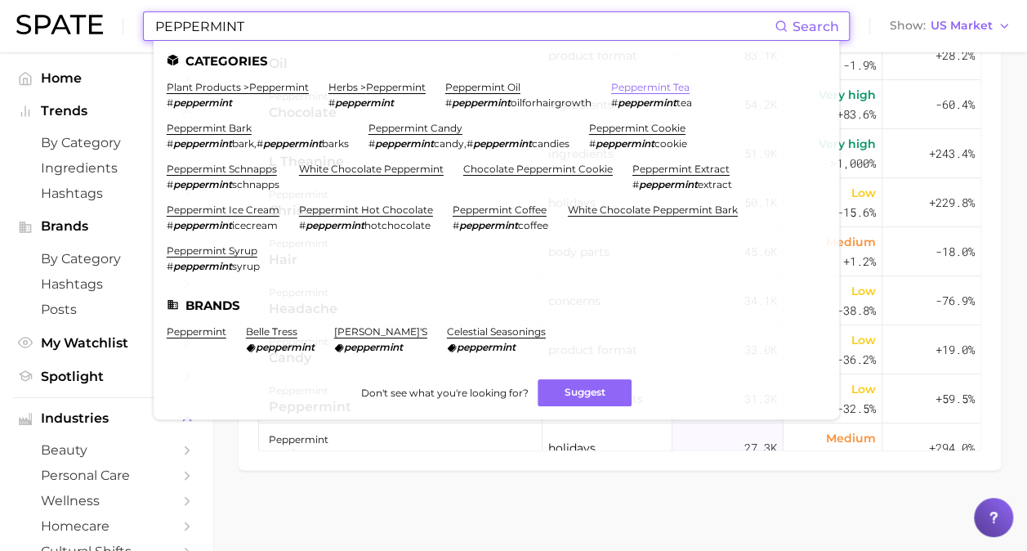
click at [652, 85] on link "peppermint tea" at bounding box center [650, 87] width 78 height 12
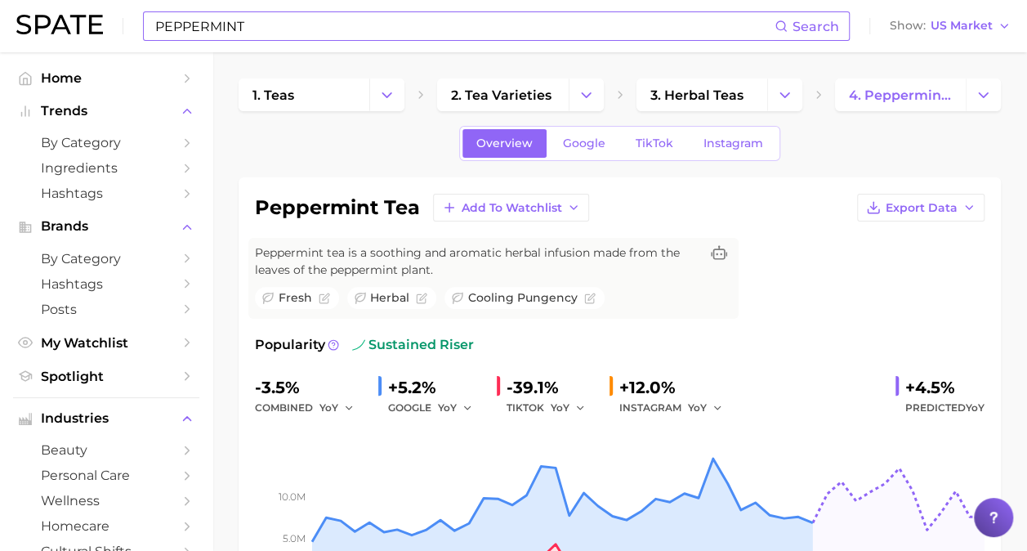
scroll to position [327, 0]
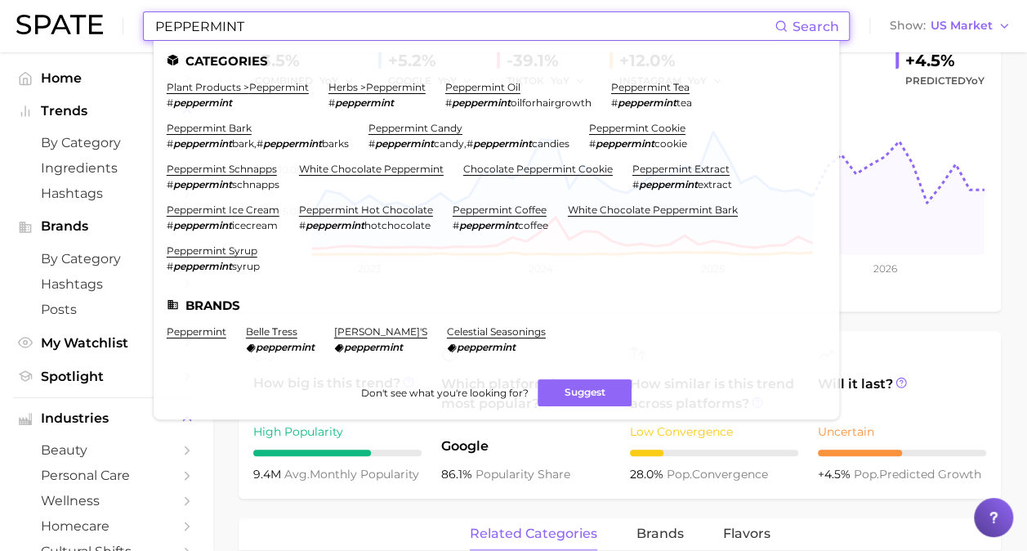
click at [254, 28] on input "PEPPERMINT" at bounding box center [464, 26] width 621 height 28
drag, startPoint x: 254, startPoint y: 28, endPoint x: 123, endPoint y: 13, distance: 132.4
click at [123, 13] on div "PEPPERMINT Search Categories plant products > peppermint # peppermint herbs > p…" at bounding box center [513, 26] width 995 height 52
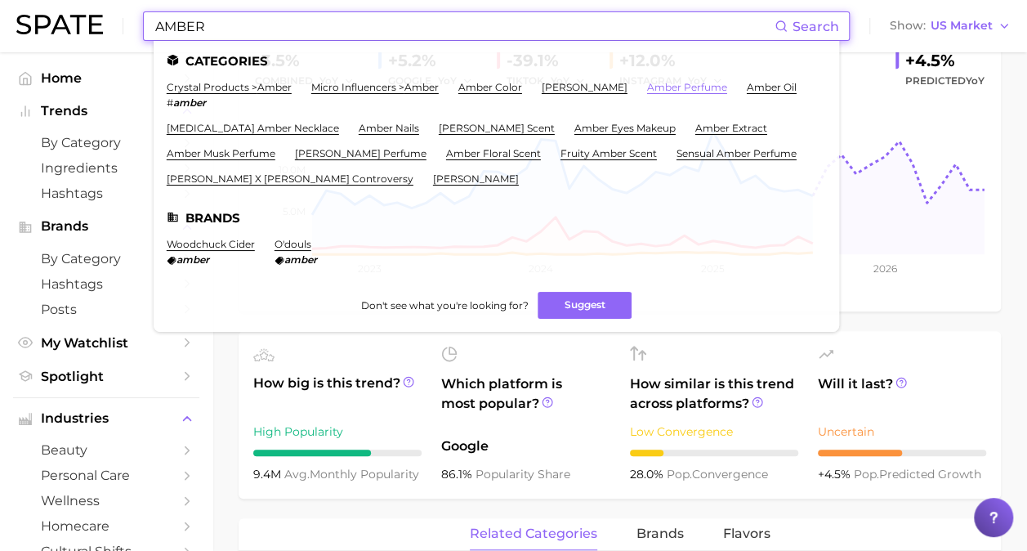
type input "AMBER"
click at [681, 85] on link "amber perfume" at bounding box center [687, 87] width 80 height 12
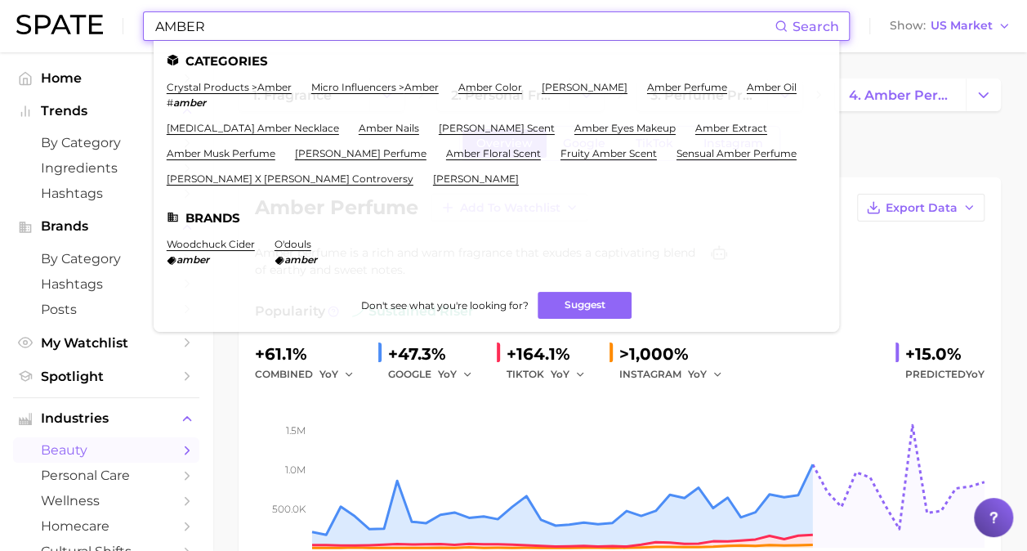
drag, startPoint x: 200, startPoint y: 27, endPoint x: 92, endPoint y: 34, distance: 108.9
click at [92, 34] on div "AMBER Search Categories crystal products > amber # amber micro influencers > am…" at bounding box center [513, 26] width 995 height 52
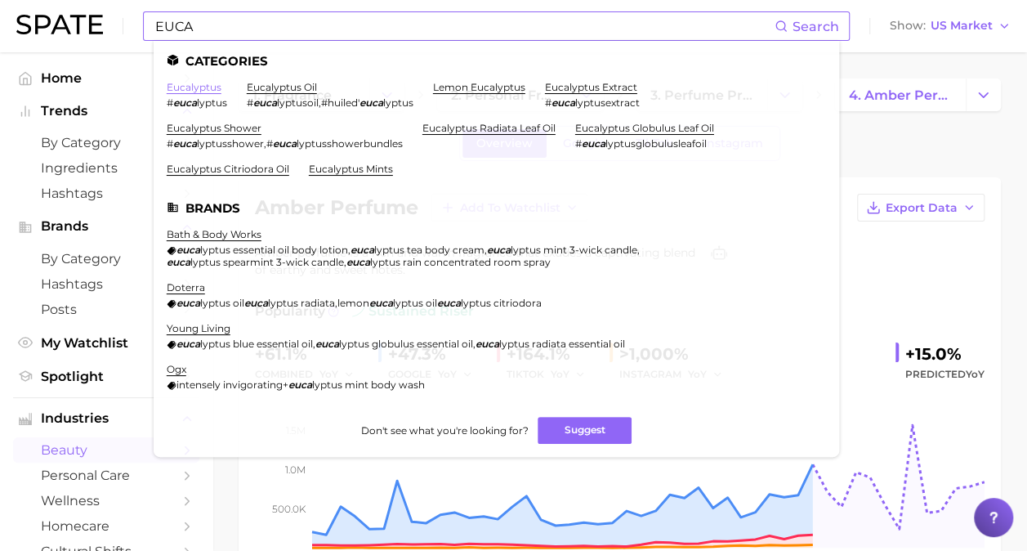
click at [189, 86] on link "eucalyptus" at bounding box center [194, 87] width 55 height 12
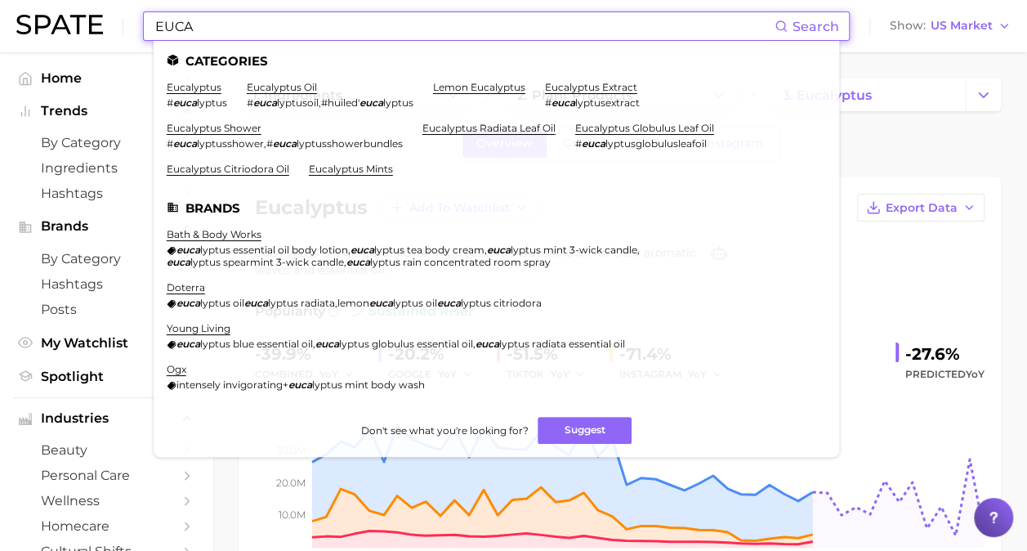
click at [204, 29] on input "EUCA" at bounding box center [464, 26] width 621 height 28
click at [582, 87] on link "eucalyptus extract" at bounding box center [591, 87] width 92 height 12
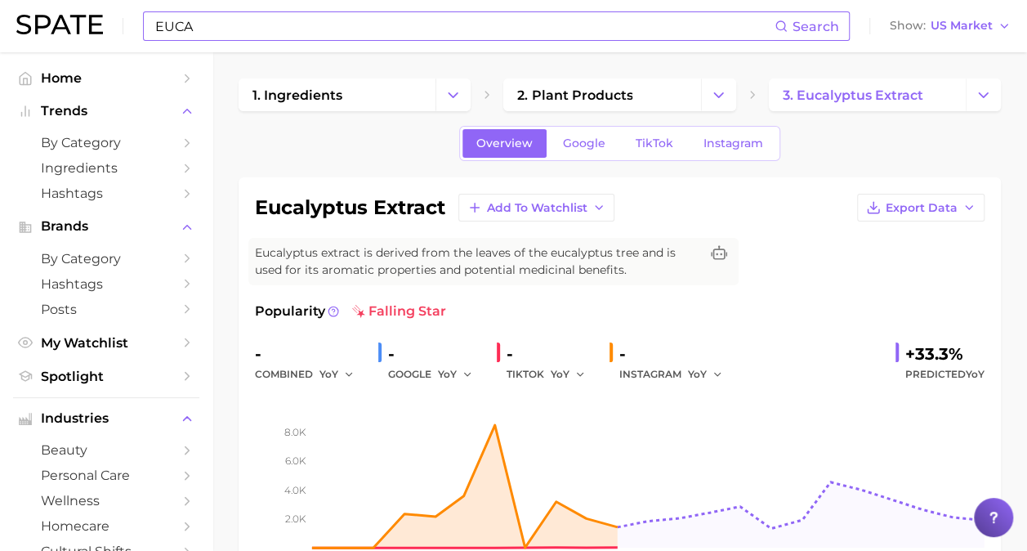
click at [280, 25] on input "EUCA" at bounding box center [464, 26] width 621 height 28
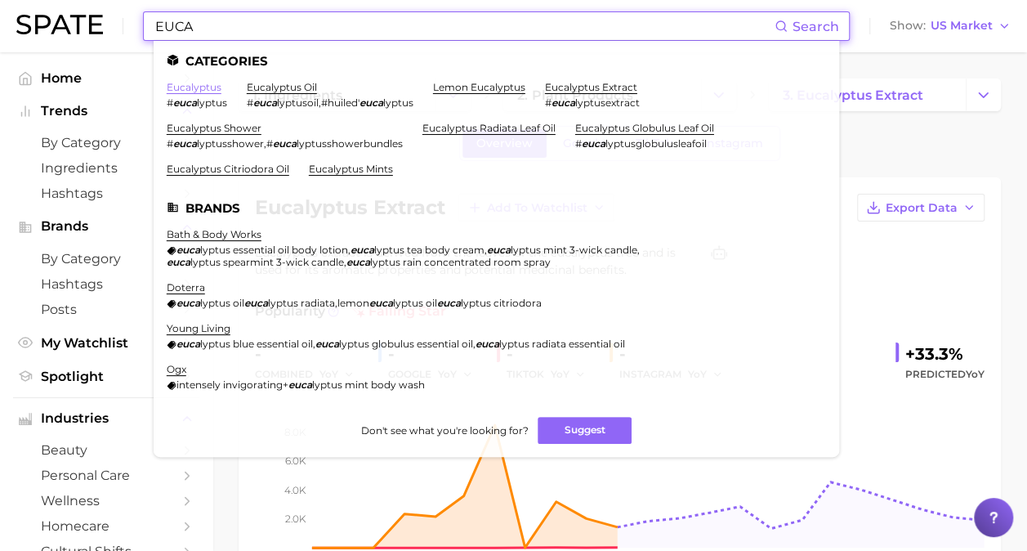
click at [181, 87] on link "eucalyptus" at bounding box center [194, 87] width 55 height 12
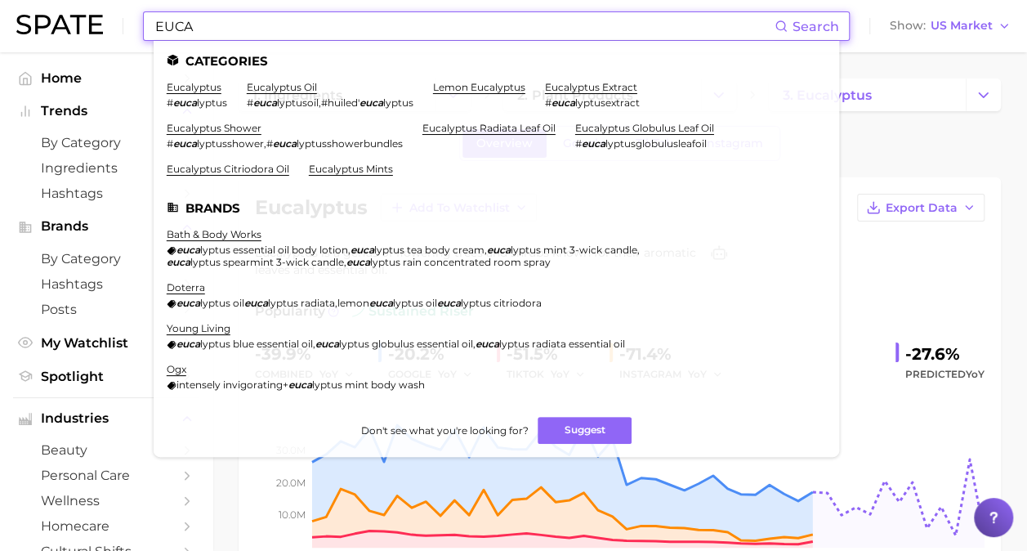
click at [265, 20] on input "EUCA" at bounding box center [464, 26] width 621 height 28
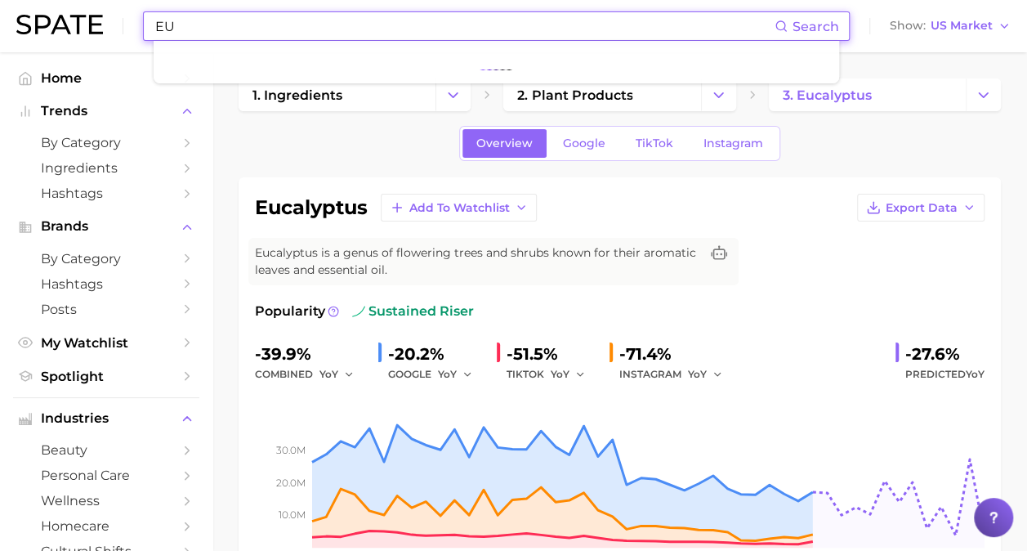
type input "E"
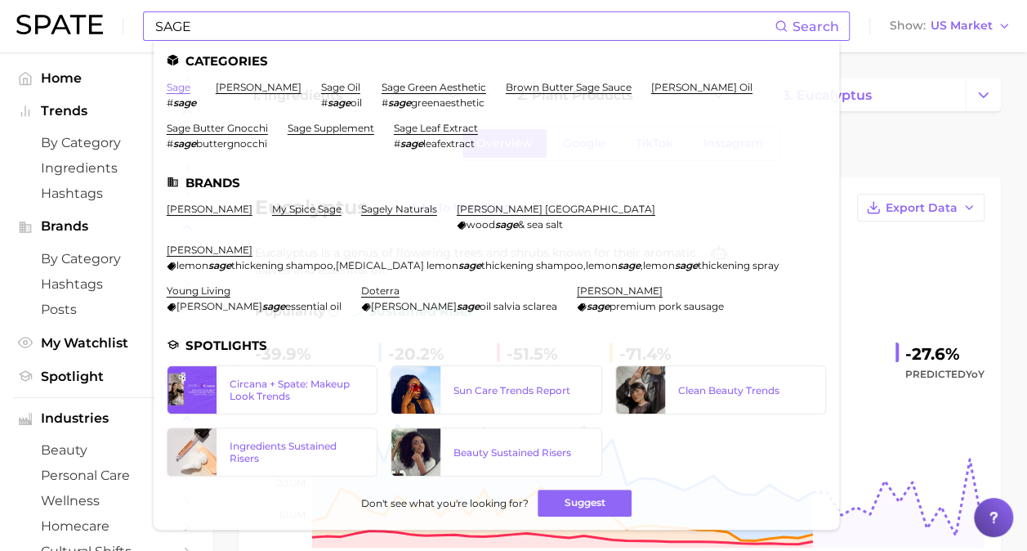
click at [180, 87] on link "sage" at bounding box center [179, 87] width 24 height 12
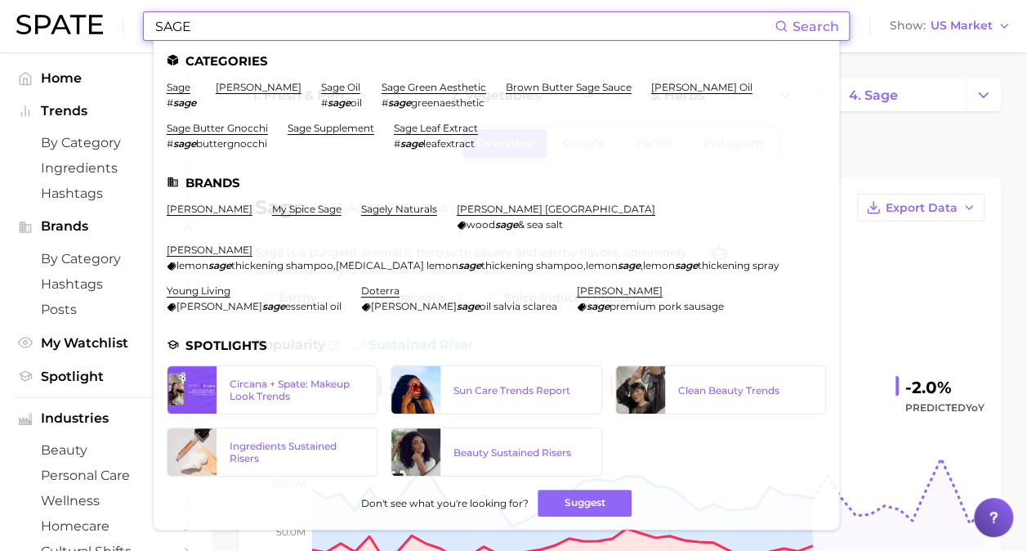
click at [258, 29] on input "SAGE" at bounding box center [464, 26] width 621 height 28
click at [323, 87] on link "sage oil" at bounding box center [340, 87] width 39 height 12
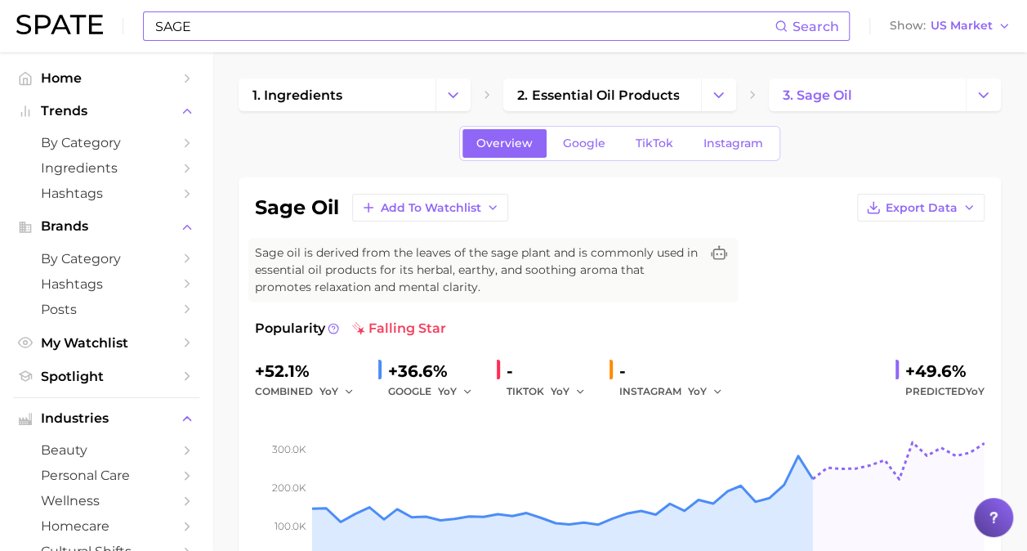
click at [221, 27] on input "SAGE" at bounding box center [464, 26] width 621 height 28
type input "S"
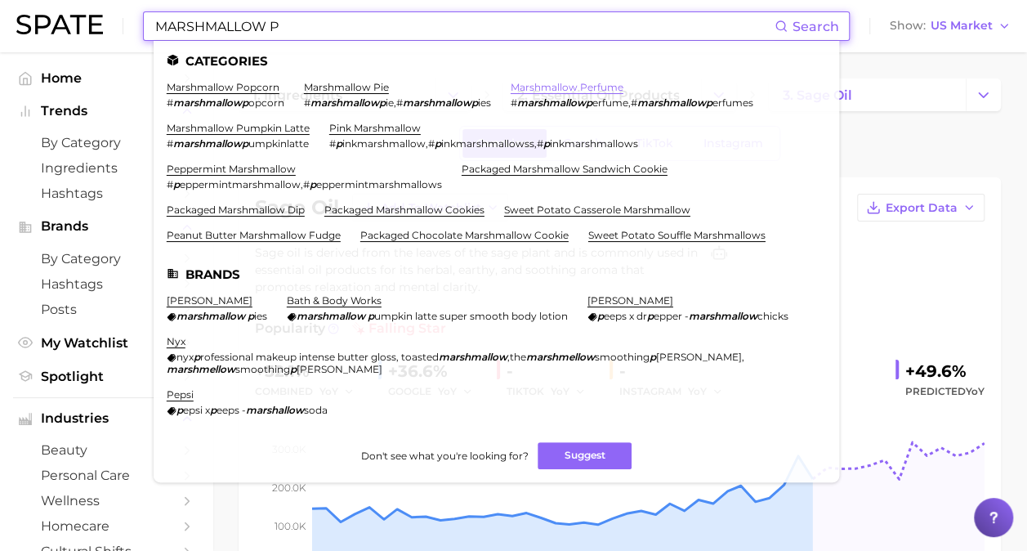
click at [603, 92] on link "marshmallow perfume" at bounding box center [567, 87] width 113 height 12
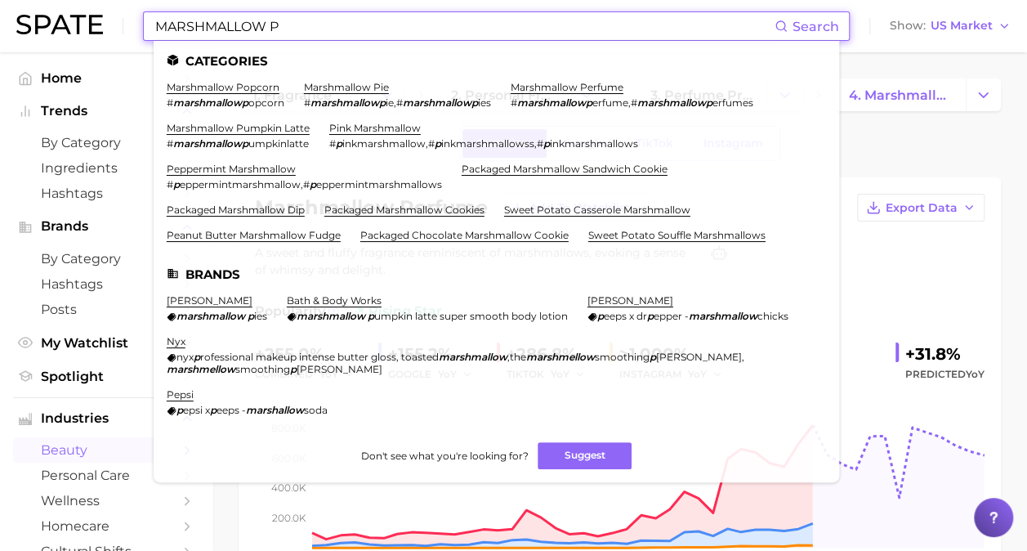
click at [415, 12] on input "MARSHMALLOW P" at bounding box center [464, 26] width 621 height 28
click at [269, 27] on input "MARSHMALLOW P" at bounding box center [464, 26] width 621 height 28
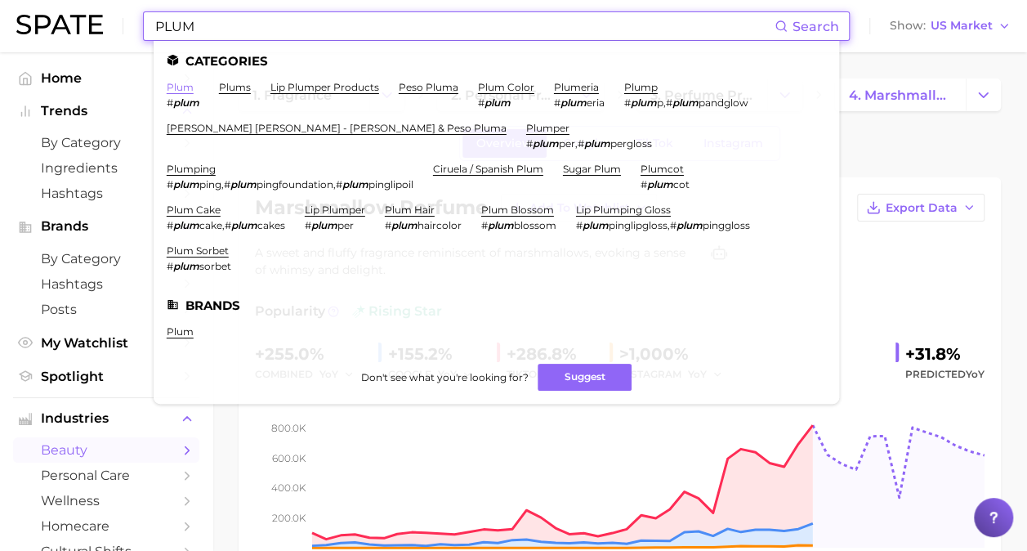
type input "PLUM"
click at [176, 88] on link "plum" at bounding box center [180, 87] width 27 height 12
